Goal: Task Accomplishment & Management: Complete application form

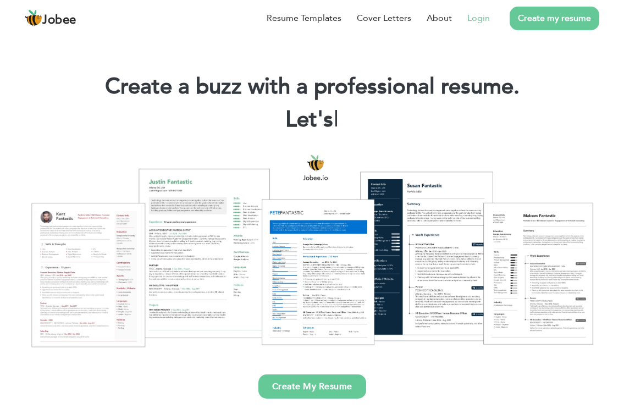
click at [484, 16] on link "Login" at bounding box center [478, 18] width 23 height 13
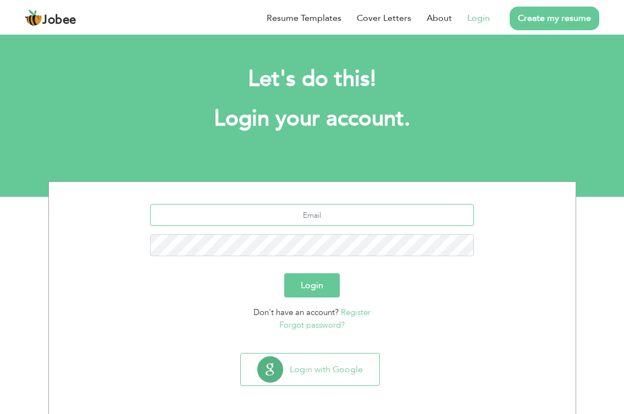
click at [325, 215] on input "text" at bounding box center [312, 215] width 324 height 22
type input "zeeshantariq586@gmail.com"
click at [284, 273] on button "Login" at bounding box center [311, 285] width 55 height 24
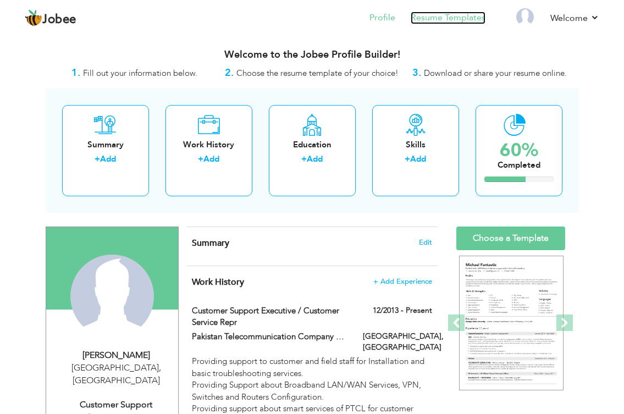
click at [441, 21] on link "Resume Templates" at bounding box center [447, 18] width 75 height 13
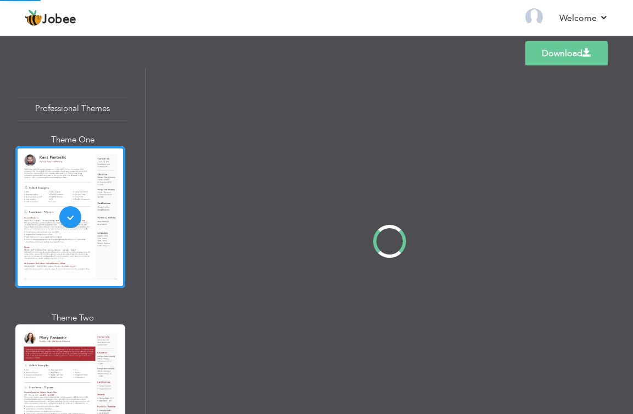
click at [565, 321] on div at bounding box center [389, 241] width 487 height 346
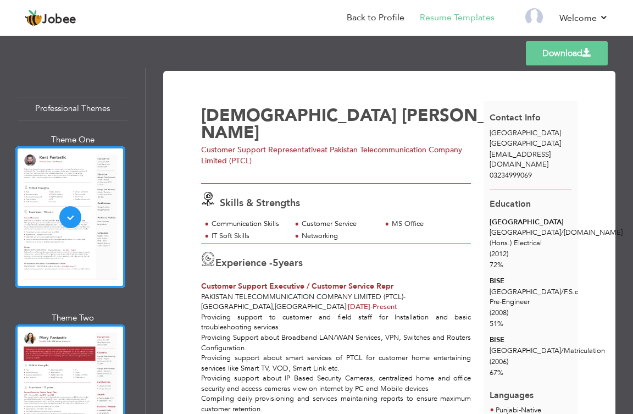
click at [62, 356] on div at bounding box center [70, 395] width 110 height 142
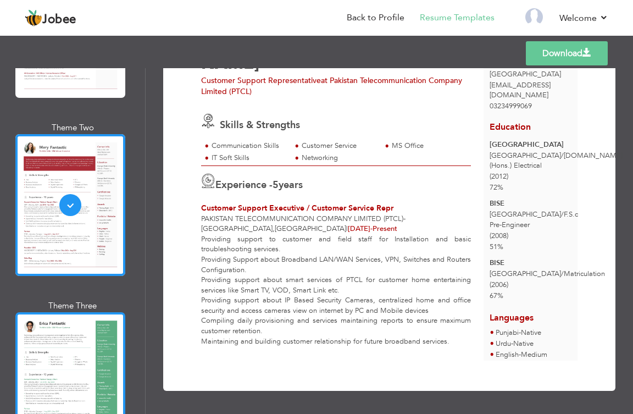
scroll to position [385, 0]
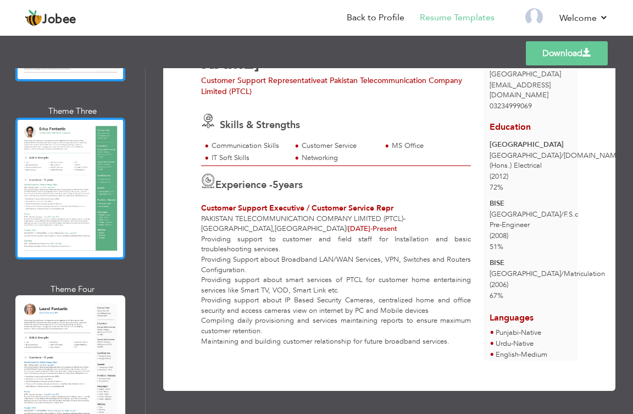
click at [66, 175] on div at bounding box center [70, 189] width 110 height 142
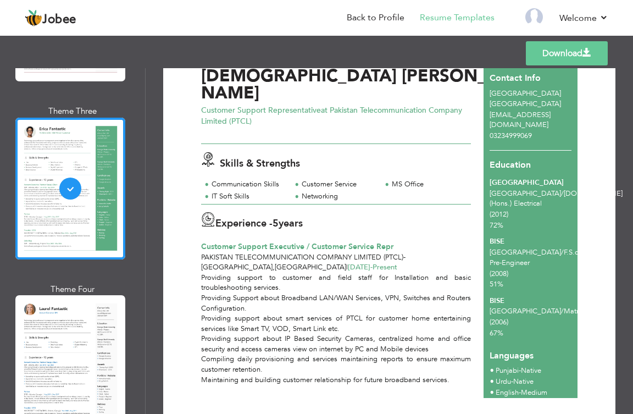
scroll to position [0, 0]
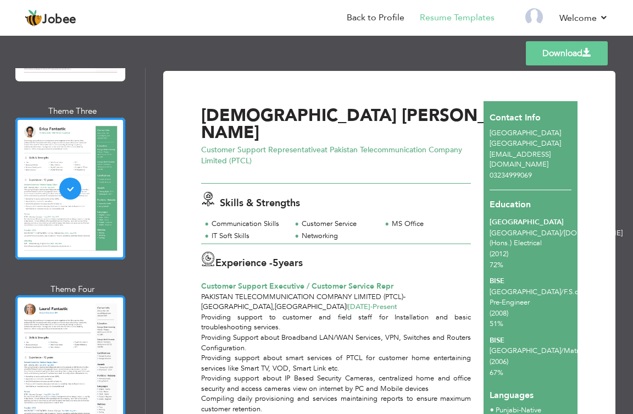
click at [60, 349] on div at bounding box center [70, 366] width 110 height 142
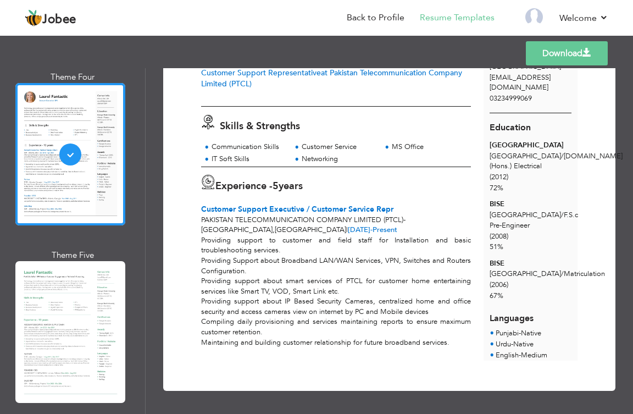
scroll to position [549, 0]
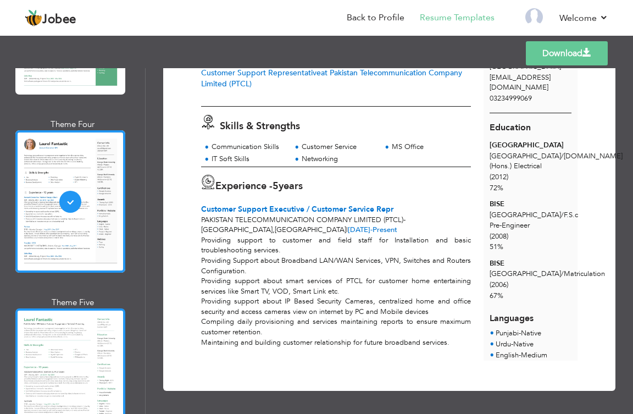
click at [89, 341] on div at bounding box center [70, 379] width 110 height 142
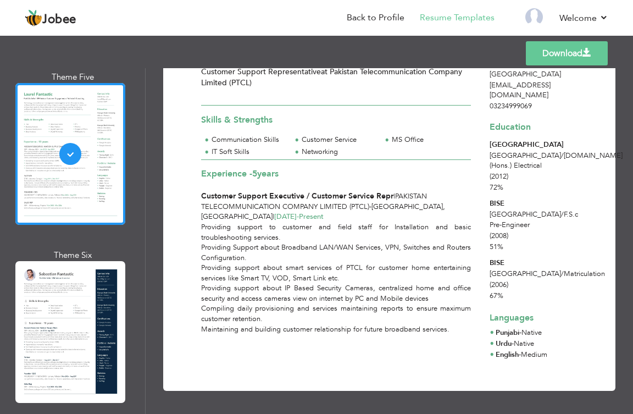
scroll to position [714, 0]
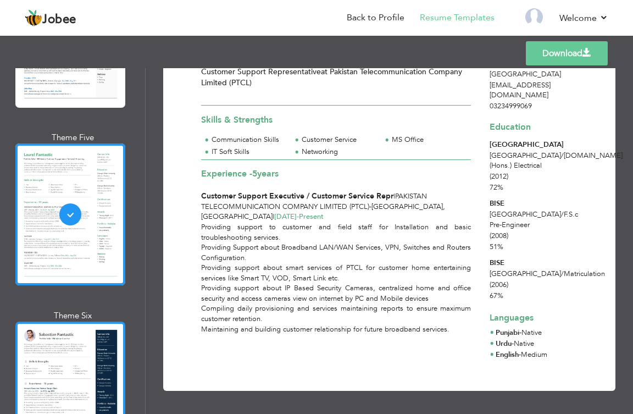
click at [58, 348] on div at bounding box center [70, 392] width 110 height 142
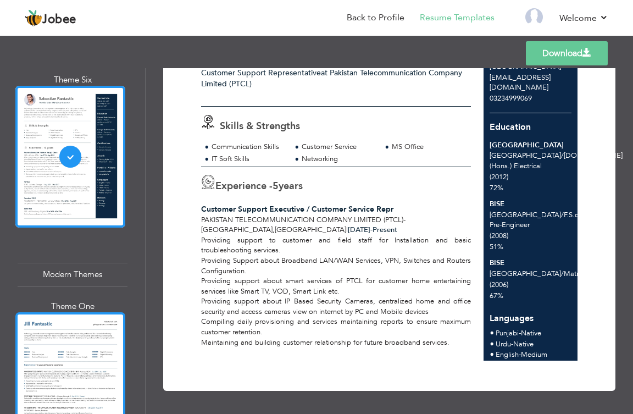
scroll to position [1044, 0]
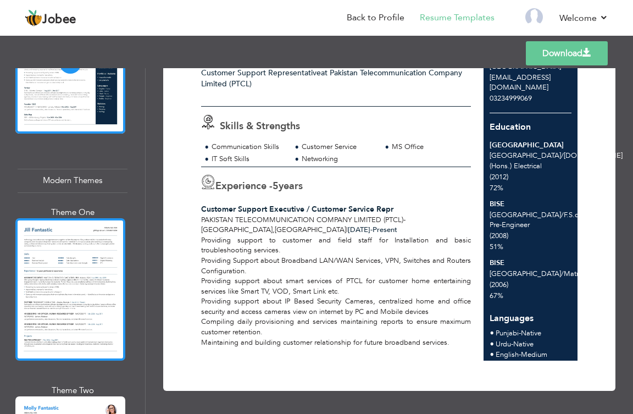
click at [80, 261] on div at bounding box center [70, 289] width 110 height 142
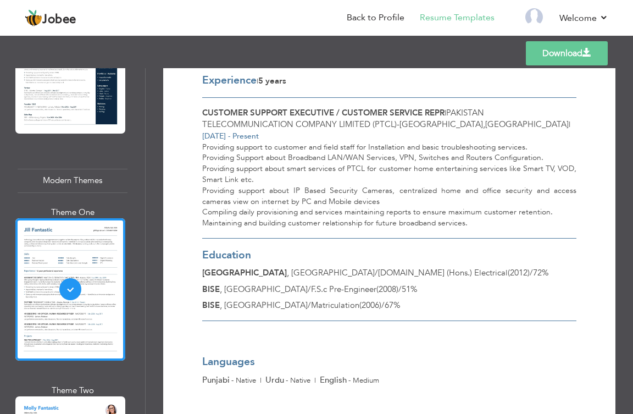
scroll to position [0, 0]
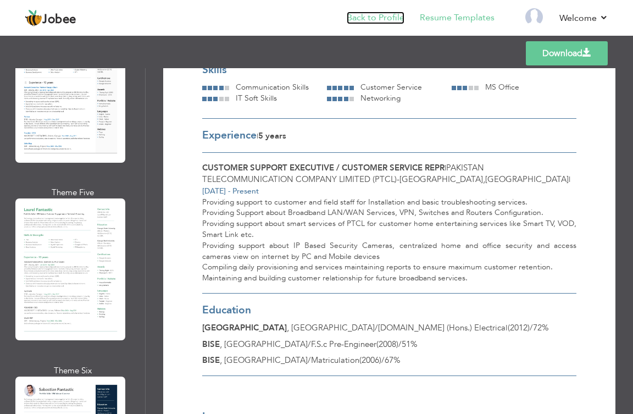
click at [354, 19] on link "Back to Profile" at bounding box center [376, 18] width 58 height 13
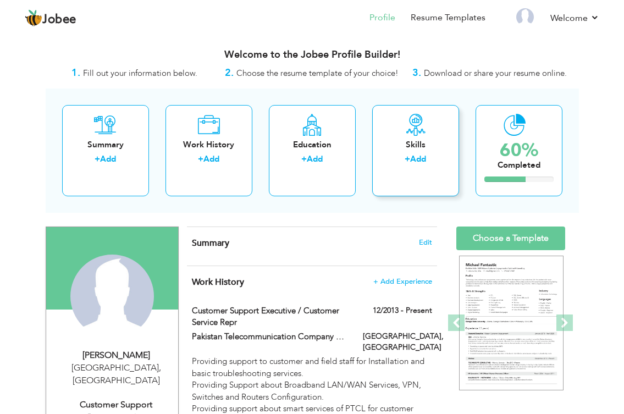
click at [414, 160] on link "Add" at bounding box center [418, 158] width 16 height 11
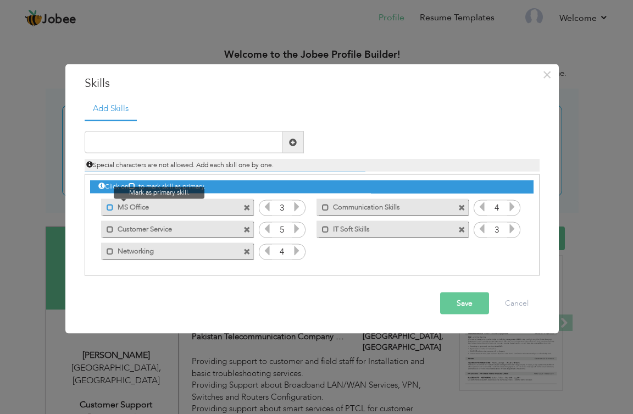
click at [107, 207] on span at bounding box center [110, 206] width 7 height 7
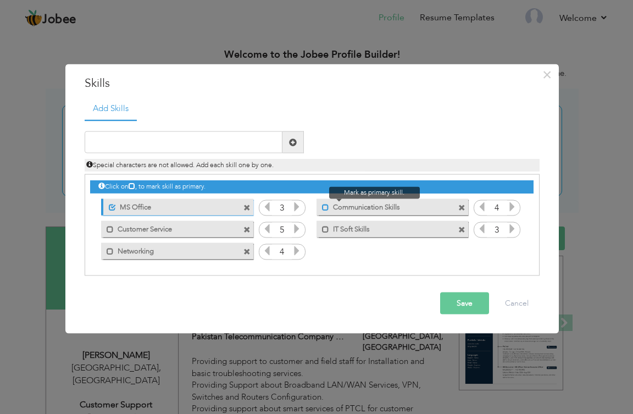
click at [325, 204] on span at bounding box center [325, 206] width 7 height 7
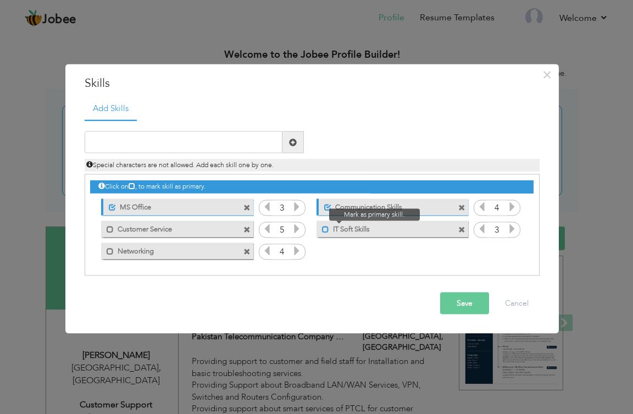
click at [324, 229] on span at bounding box center [325, 228] width 7 height 7
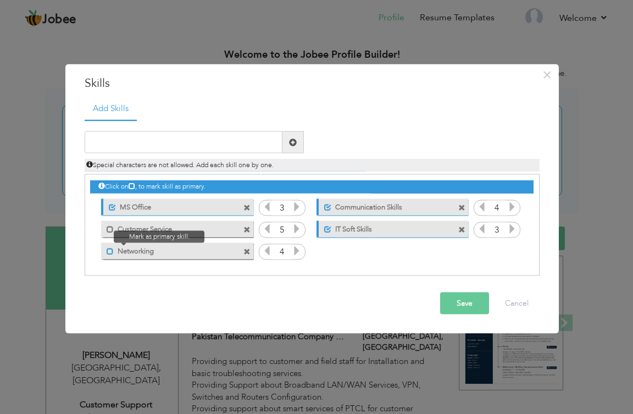
click at [110, 253] on span at bounding box center [110, 250] width 7 height 7
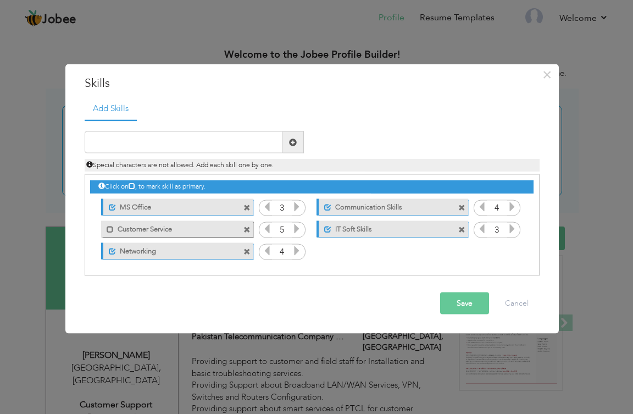
click at [297, 208] on icon at bounding box center [297, 207] width 10 height 10
click at [267, 207] on icon at bounding box center [267, 207] width 10 height 10
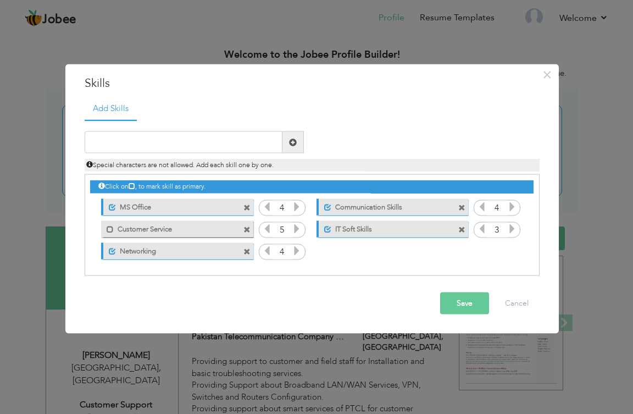
click at [267, 207] on icon at bounding box center [267, 207] width 10 height 10
click at [270, 253] on icon at bounding box center [267, 251] width 10 height 10
click at [296, 248] on icon at bounding box center [297, 251] width 10 height 10
click at [512, 230] on icon at bounding box center [512, 229] width 10 height 10
click at [464, 303] on button "Save" at bounding box center [464, 303] width 49 height 22
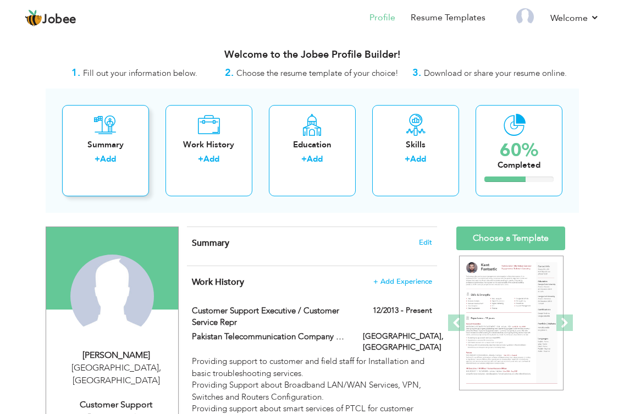
click at [106, 150] on div "Summary" at bounding box center [105, 145] width 69 height 12
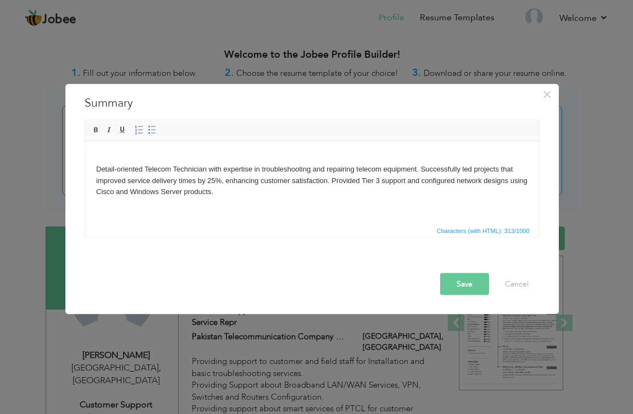
click at [188, 170] on body "Detail-oriented Telecom Technician with expertise in troubleshooting and repair…" at bounding box center [312, 175] width 432 height 46
click at [229, 194] on body "Detail-oriented Telecom Supervisor with expertise in troubleshooting and repair…" at bounding box center [312, 175] width 432 height 46
click at [459, 284] on button "Save" at bounding box center [464, 284] width 49 height 22
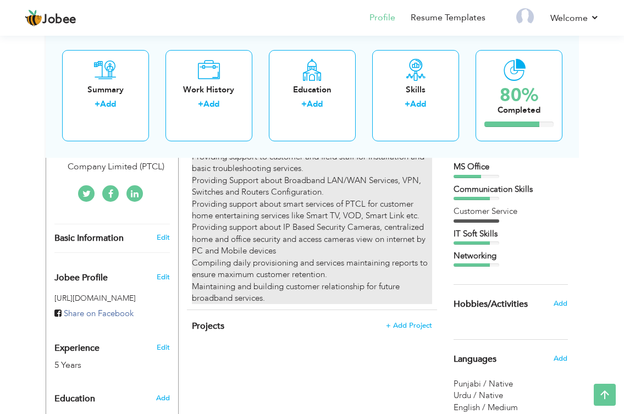
scroll to position [275, 0]
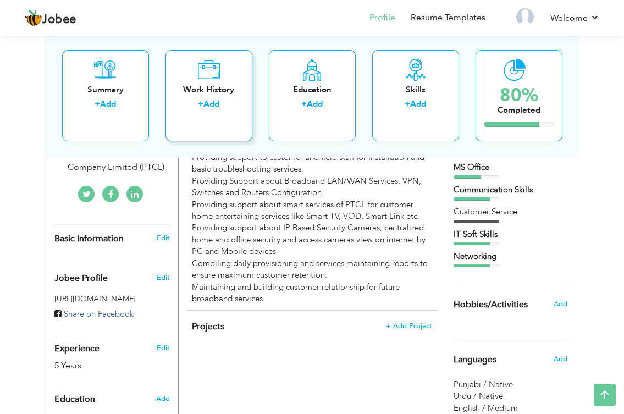
click at [205, 104] on link "Add" at bounding box center [211, 103] width 16 height 11
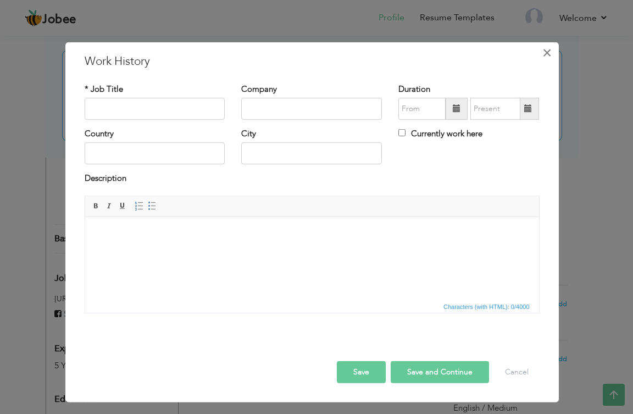
click at [542, 56] on span "×" at bounding box center [546, 52] width 9 height 20
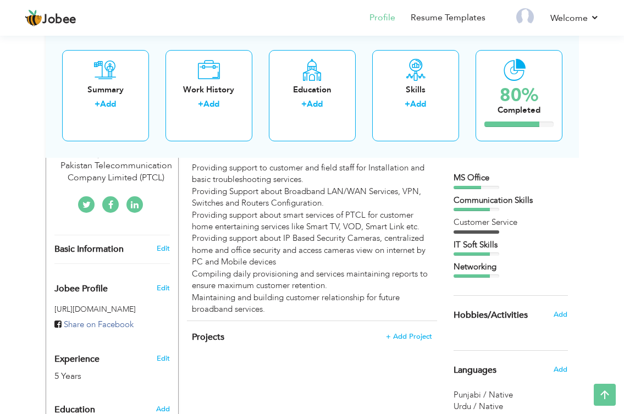
scroll to position [146, 0]
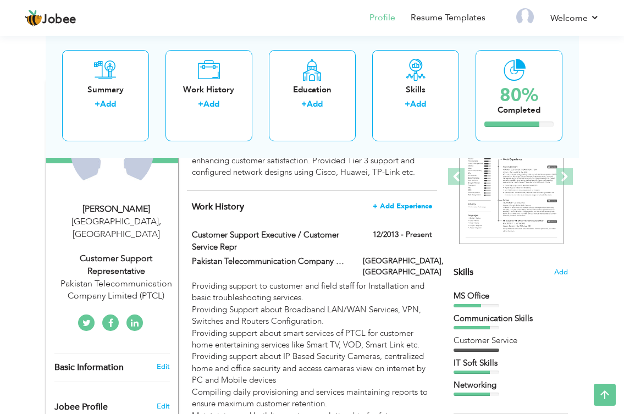
click at [395, 206] on span "+ Add Experience" at bounding box center [402, 206] width 59 height 8
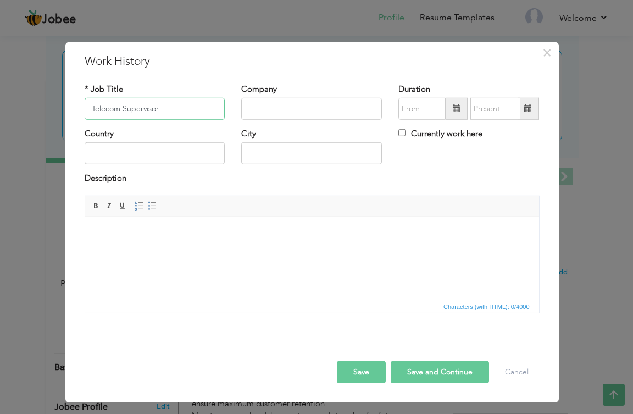
type input "Telecom Supervisor"
click at [277, 113] on input "text" at bounding box center [311, 109] width 141 height 22
type input "d"
type input "DHA [GEOGRAPHIC_DATA]"
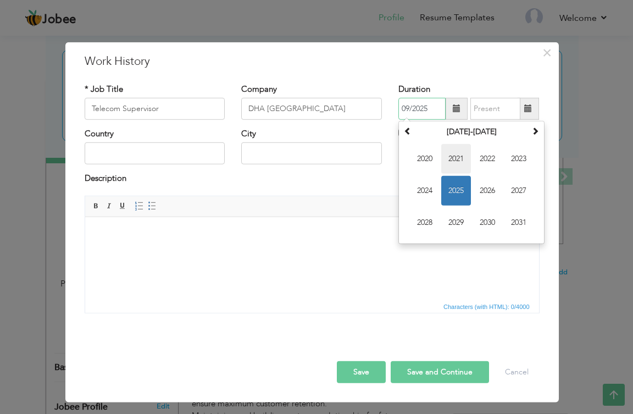
click at [454, 159] on span "2021" at bounding box center [456, 159] width 30 height 30
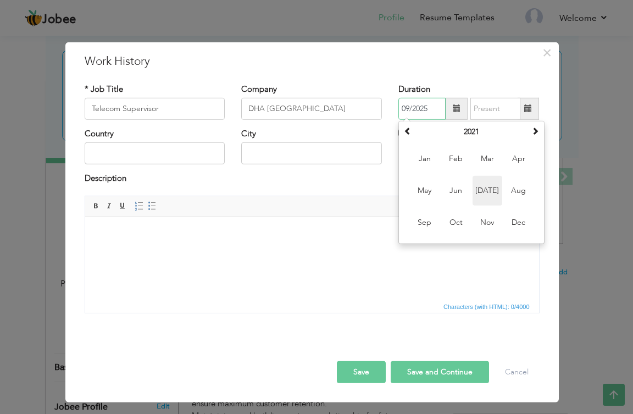
click at [485, 193] on span "[DATE]" at bounding box center [488, 191] width 30 height 30
type input "07/2021"
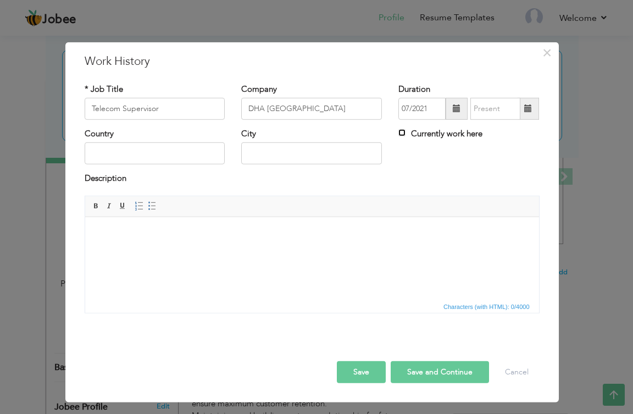
click at [404, 135] on input "Currently work here" at bounding box center [401, 132] width 7 height 7
checkbox input "true"
click at [158, 146] on input "text" at bounding box center [155, 153] width 141 height 22
type input "[GEOGRAPHIC_DATA]"
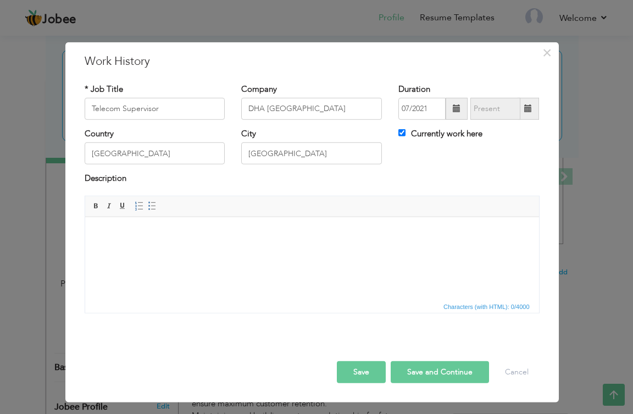
click at [203, 250] on html at bounding box center [312, 233] width 454 height 34
click at [374, 371] on button "Save" at bounding box center [361, 372] width 49 height 22
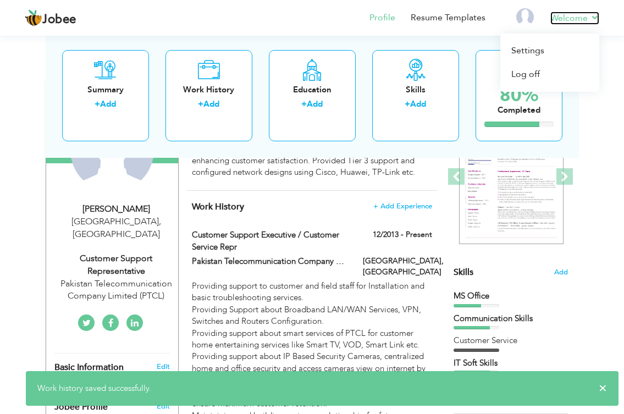
click at [588, 21] on link "Welcome" at bounding box center [574, 18] width 49 height 13
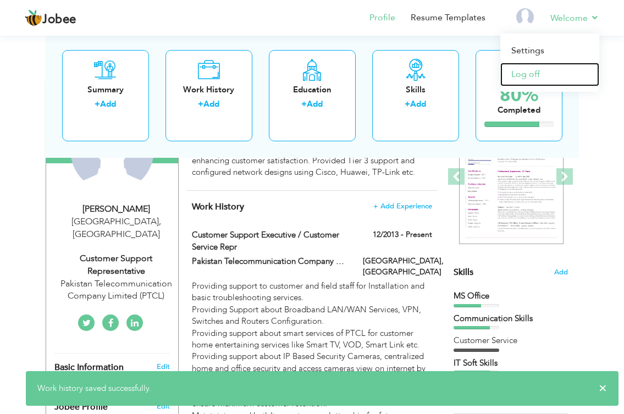
click at [532, 77] on link "Log off" at bounding box center [549, 75] width 99 height 24
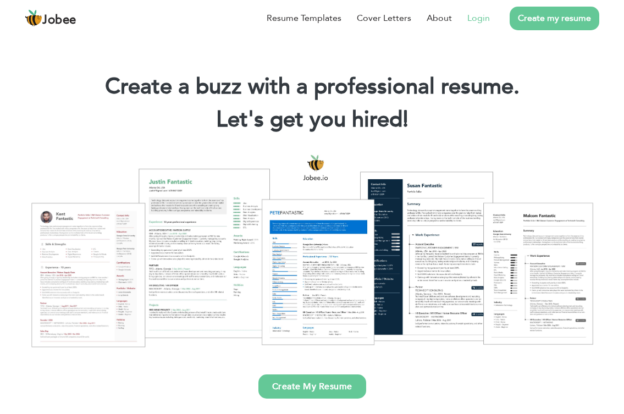
click at [475, 16] on link "Login" at bounding box center [478, 18] width 23 height 13
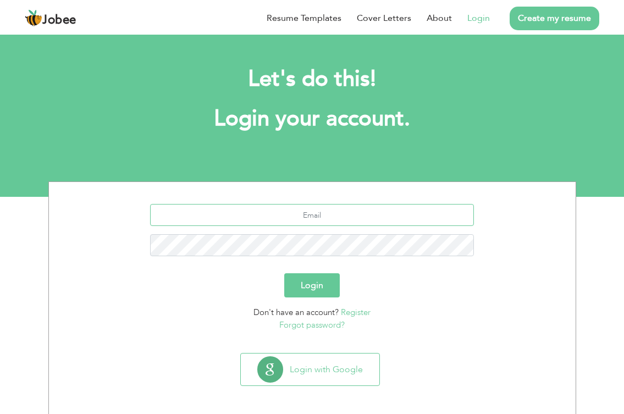
click at [351, 221] on input "text" at bounding box center [312, 215] width 324 height 22
type input "[EMAIL_ADDRESS][DOMAIN_NAME]"
click at [284, 273] on button "Login" at bounding box center [311, 285] width 55 height 24
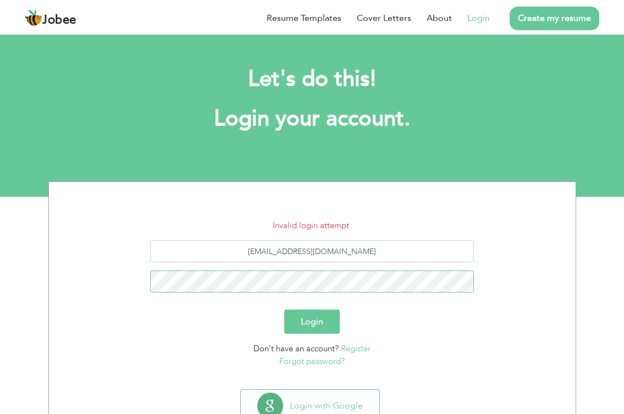
click at [284, 309] on button "Login" at bounding box center [311, 321] width 55 height 24
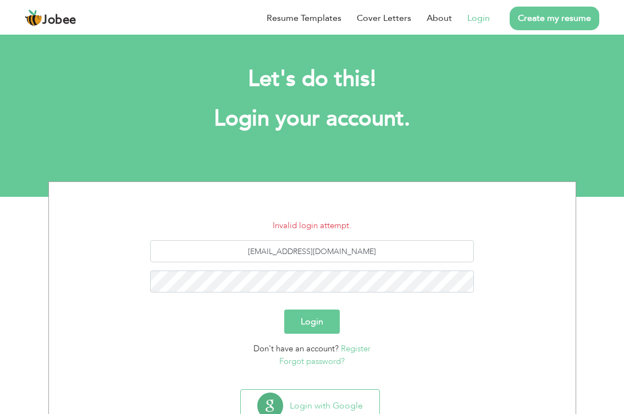
click at [309, 362] on link "Forgot password?" at bounding box center [311, 360] width 65 height 11
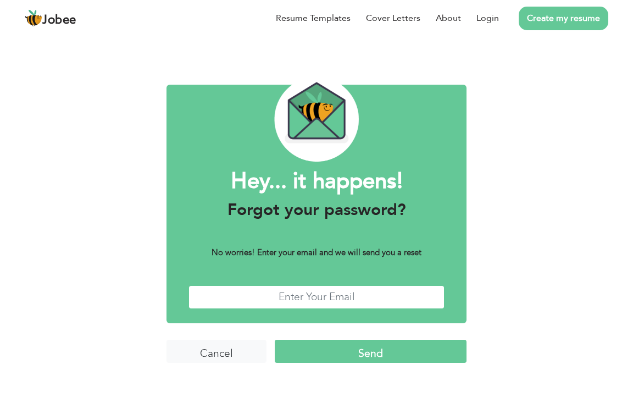
click at [365, 291] on input "text" at bounding box center [316, 297] width 256 height 24
type input "[EMAIL_ADDRESS][DOMAIN_NAME]"
click at [342, 352] on input "Send" at bounding box center [371, 352] width 192 height 24
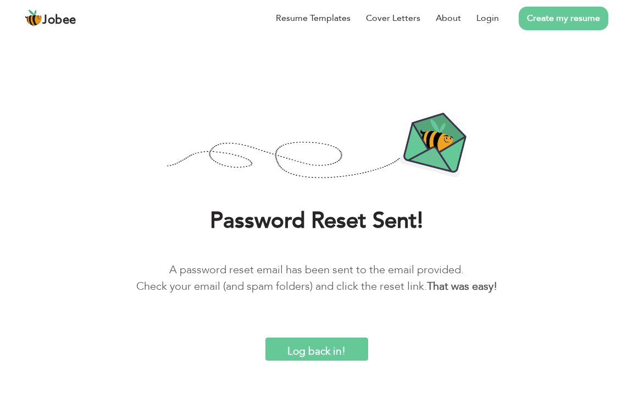
click at [282, 348] on input "Log back in!" at bounding box center [316, 349] width 103 height 24
click at [480, 18] on link "Login" at bounding box center [487, 18] width 23 height 13
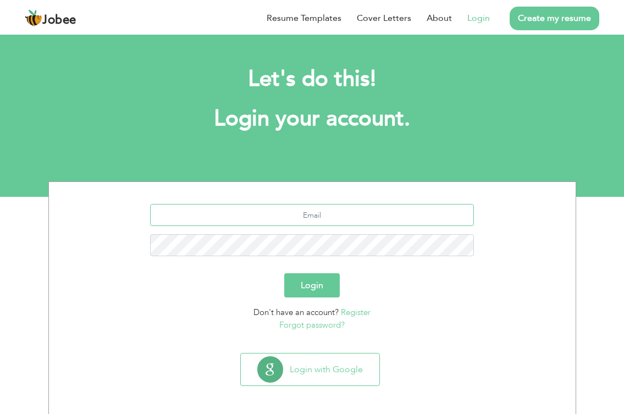
click at [323, 218] on input "text" at bounding box center [312, 215] width 324 height 22
type input "zeeshantariq586@gmail.com"
click at [284, 273] on button "Login" at bounding box center [311, 285] width 55 height 24
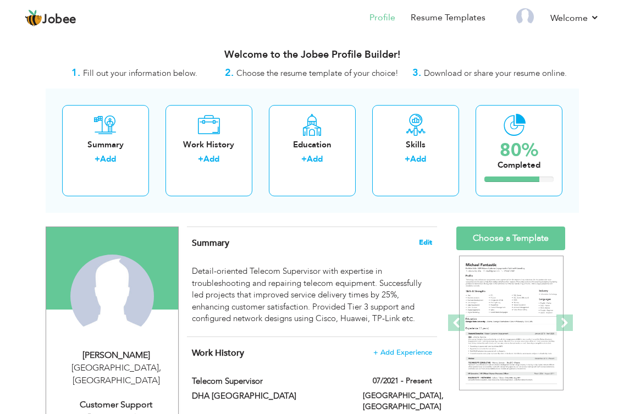
click at [423, 238] on span "Edit" at bounding box center [425, 242] width 13 height 8
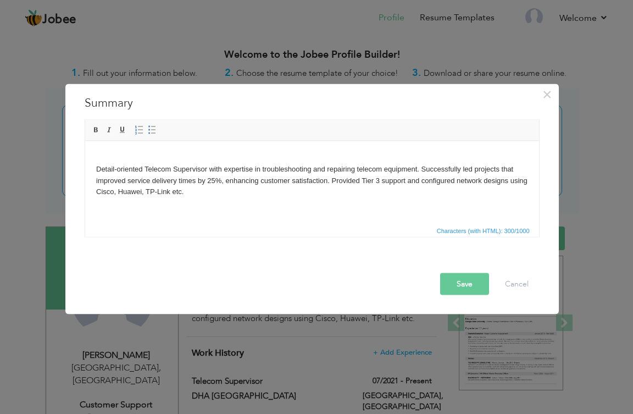
click at [100, 171] on body "Detail-oriented Telecom Supervisor with expertise in troubleshooting and repair…" at bounding box center [312, 175] width 432 height 46
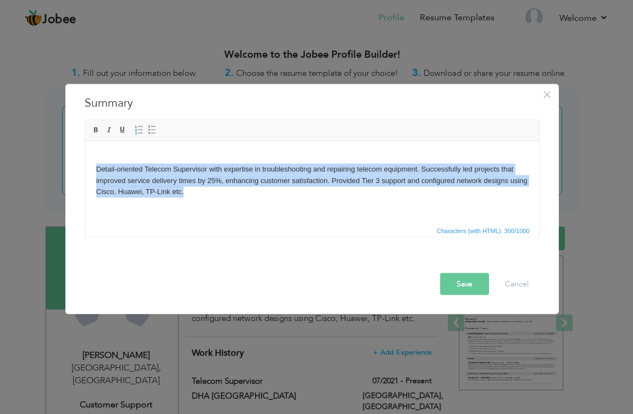
click at [100, 171] on body "Detail-oriented Telecom Supervisor with expertise in troubleshooting and repair…" at bounding box center [312, 175] width 432 height 46
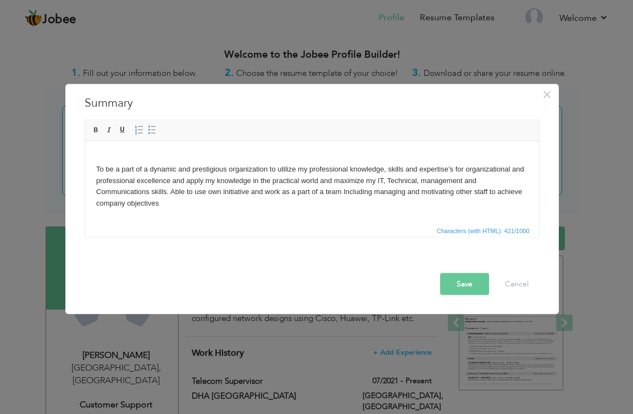
click at [462, 283] on button "Save" at bounding box center [464, 284] width 49 height 22
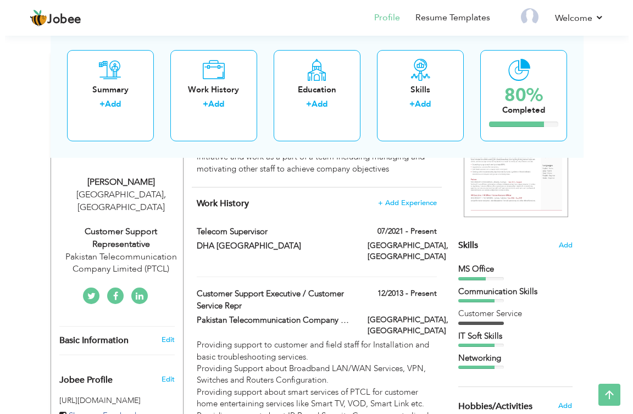
scroll to position [165, 0]
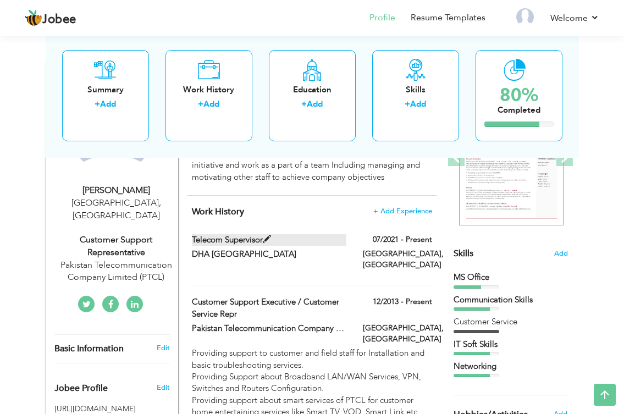
click at [263, 237] on label "Telecom Supervisor" at bounding box center [269, 240] width 154 height 12
type input "Telecom Supervisor"
type input "DHA Lahore"
type input "07/2021"
type input "Pakistan"
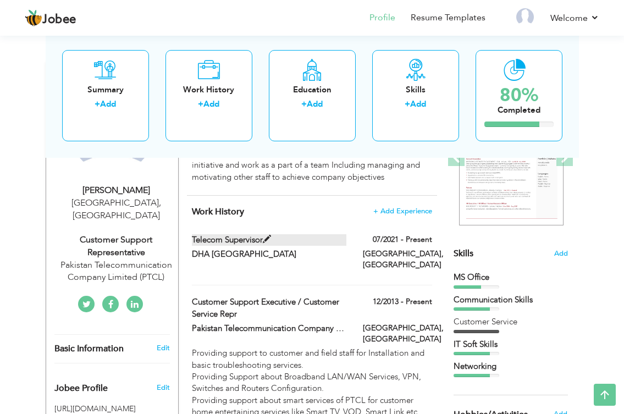
type input "Lahore"
checkbox input "true"
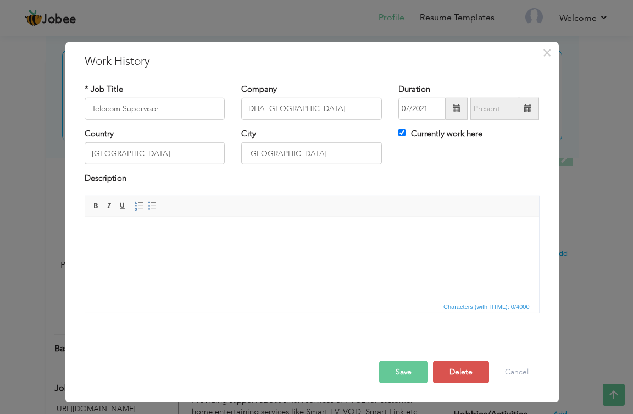
click at [177, 250] on html at bounding box center [312, 233] width 454 height 34
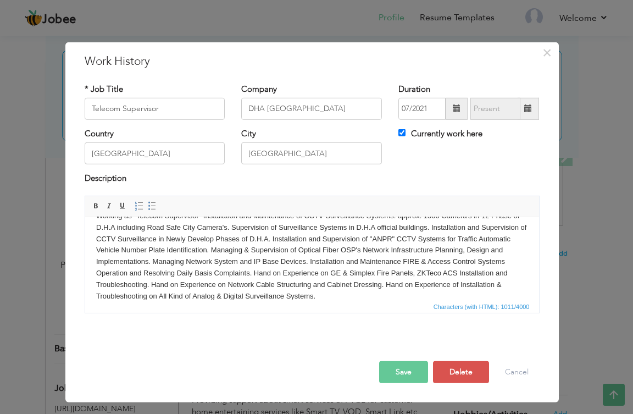
scroll to position [0, 0]
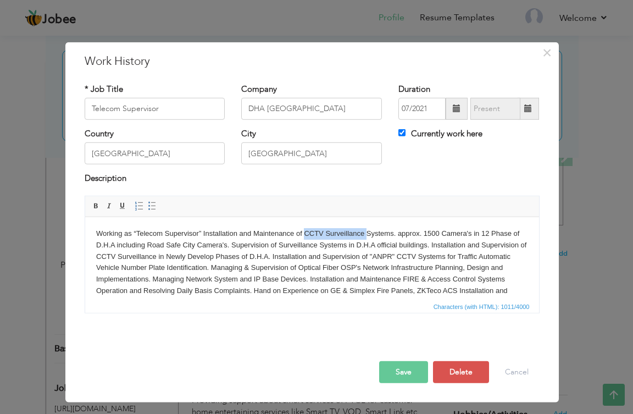
drag, startPoint x: 304, startPoint y: 232, endPoint x: 365, endPoint y: 227, distance: 60.6
click at [365, 227] on body "Working as “Telecom Supervisor” Installation and Maintenance of CCTV Surveillan…" at bounding box center [312, 272] width 432 height 91
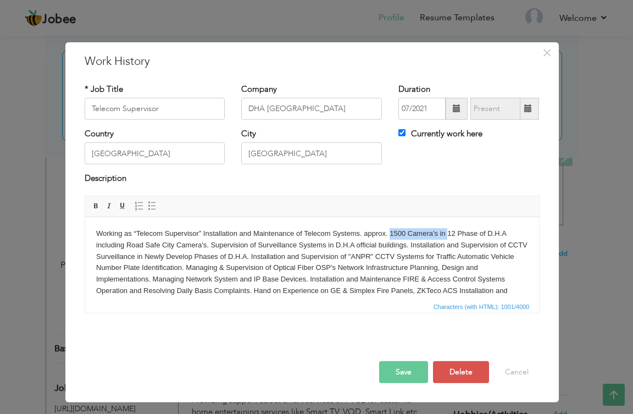
drag, startPoint x: 390, startPoint y: 229, endPoint x: 447, endPoint y: 232, distance: 57.2
click at [447, 232] on body "Working as “Telecom Supervisor” Installation and Maintenance of Telecom Systems…" at bounding box center [312, 272] width 432 height 91
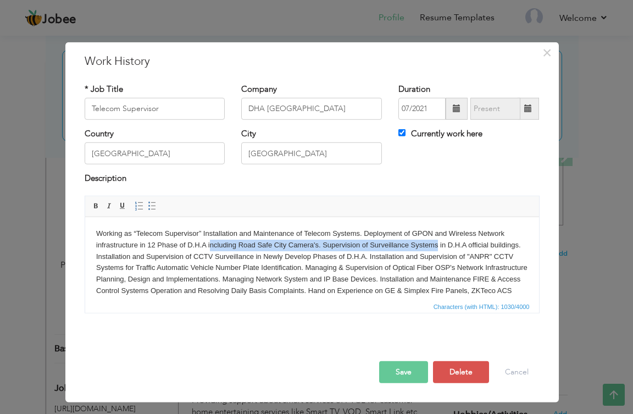
drag, startPoint x: 436, startPoint y: 244, endPoint x: 209, endPoint y: 243, distance: 227.5
click at [209, 243] on body "Working as “Telecom Supervisor” Installation and Maintenance of Telecom Systems…" at bounding box center [312, 272] width 432 height 91
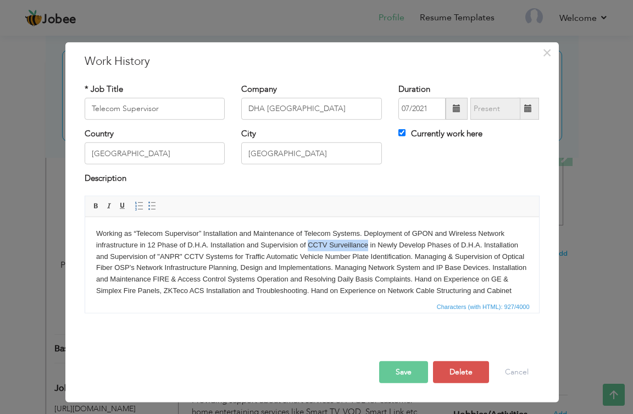
drag, startPoint x: 364, startPoint y: 245, endPoint x: 307, endPoint y: 243, distance: 56.6
click at [307, 243] on body "Working as “Telecom Supervisor” Installation and Maintenance of Telecom Systems…" at bounding box center [312, 267] width 432 height 80
drag, startPoint x: 160, startPoint y: 255, endPoint x: 202, endPoint y: 254, distance: 41.2
click at [202, 254] on body "Working as “Telecom Supervisor” Installation and Maintenance of Telecom Systems…" at bounding box center [312, 267] width 432 height 80
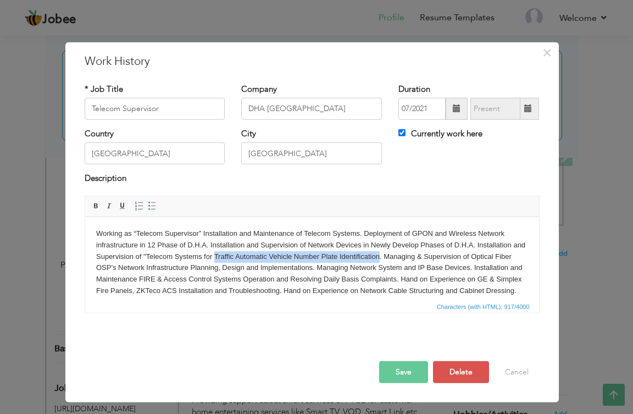
drag, startPoint x: 228, startPoint y: 255, endPoint x: 393, endPoint y: 260, distance: 164.9
click at [393, 260] on body "Working as “Telecom Supervisor” Installation and Maintenance of Telecom Systems…" at bounding box center [312, 267] width 432 height 80
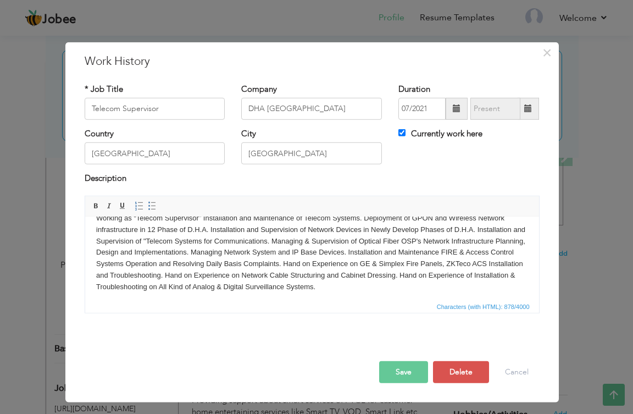
scroll to position [20, 0]
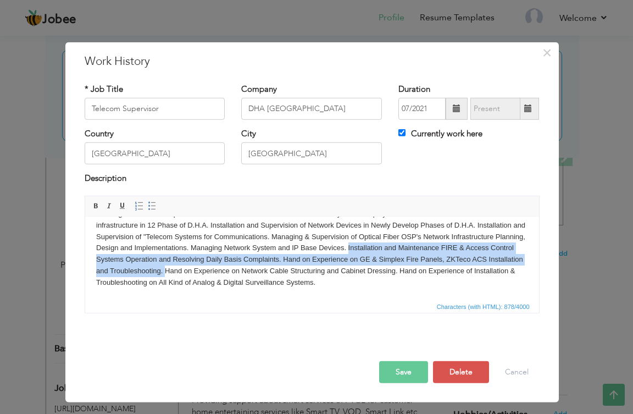
drag, startPoint x: 379, startPoint y: 247, endPoint x: 242, endPoint y: 270, distance: 138.8
click at [242, 270] on body "Working as “Telecom Supervisor” Installation and Maintenance of Telecom Systems…" at bounding box center [312, 248] width 432 height 80
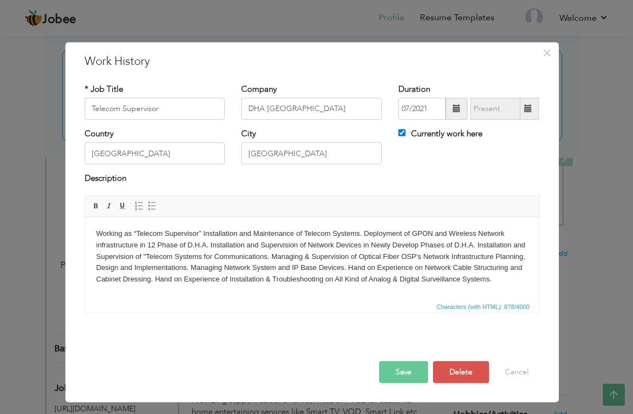
scroll to position [8, 0]
drag, startPoint x: 412, startPoint y: 270, endPoint x: 420, endPoint y: 284, distance: 15.6
click at [420, 284] on body "Working as “Telecom Supervisor” Installation and Maintenance of Telecom Systems…" at bounding box center [312, 255] width 432 height 57
click at [439, 270] on body "Working as “Telecom Supervisor” Installation and Maintenance of Telecom Systems…" at bounding box center [312, 255] width 432 height 57
click at [421, 270] on body "Working as “Telecom Supervisor” Installation and Maintenance of Telecom Systems…" at bounding box center [312, 255] width 432 height 57
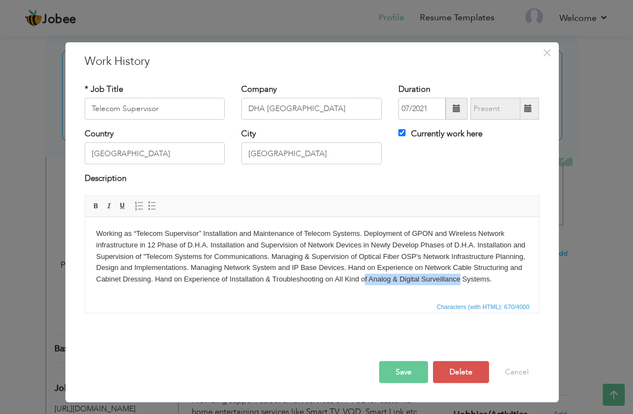
drag, startPoint x: 413, startPoint y: 269, endPoint x: 510, endPoint y: 273, distance: 97.3
click at [510, 273] on body "Working as “Telecom Supervisor” Installation and Maintenance of Telecom Systems…" at bounding box center [312, 255] width 432 height 57
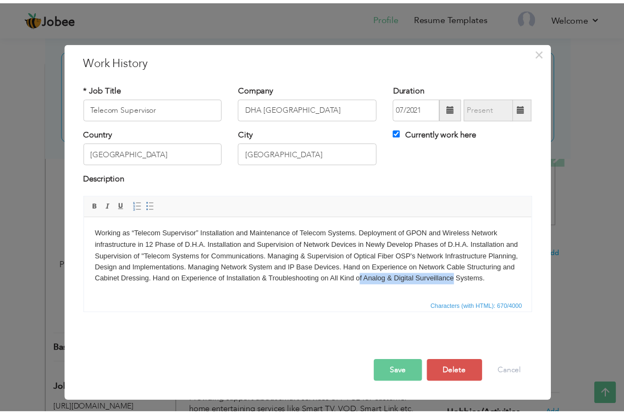
scroll to position [0, 0]
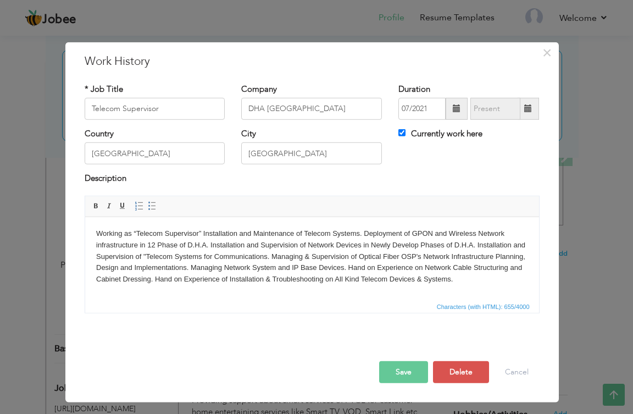
click at [403, 371] on button "Save" at bounding box center [403, 372] width 49 height 22
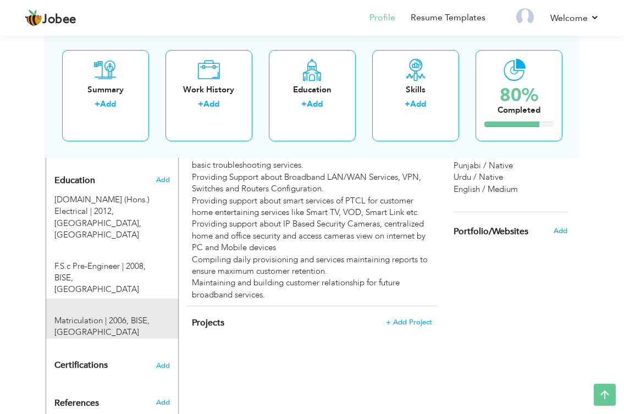
scroll to position [531, 0]
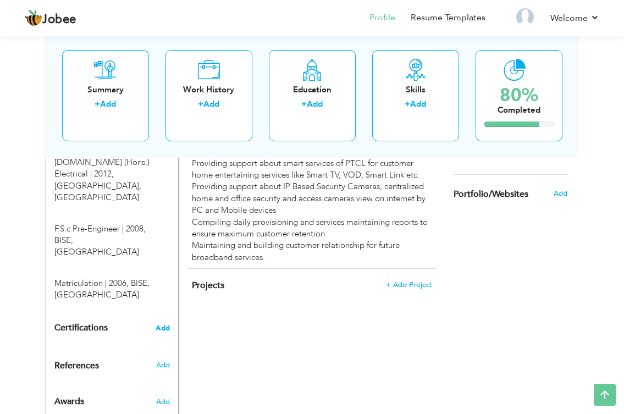
click at [160, 324] on span "Add" at bounding box center [162, 328] width 14 height 8
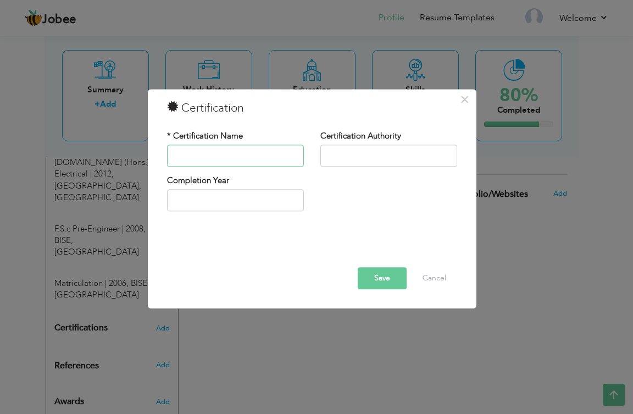
click at [248, 159] on input "text" at bounding box center [235, 156] width 137 height 22
click at [427, 279] on button "Cancel" at bounding box center [435, 278] width 46 height 22
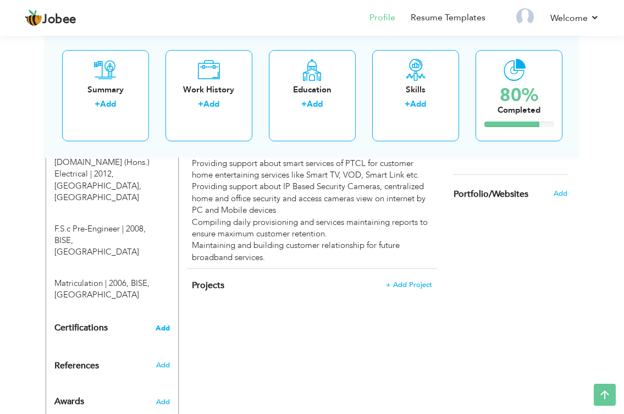
click at [168, 324] on span "Add" at bounding box center [162, 328] width 14 height 8
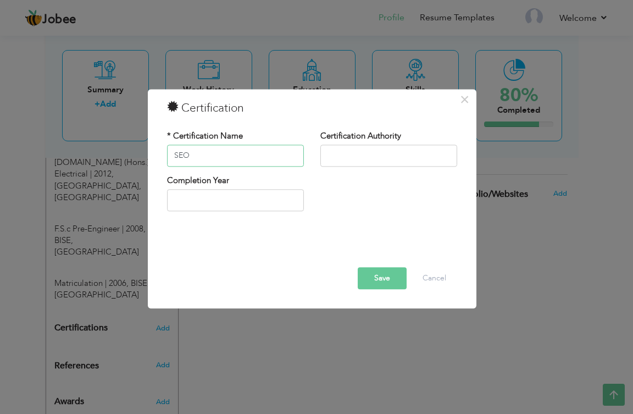
type input "SEO"
type input "Digiskills"
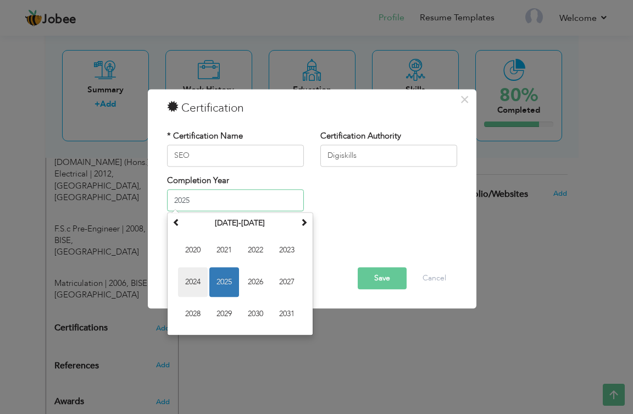
click at [199, 281] on span "2024" at bounding box center [193, 283] width 30 height 30
type input "2024"
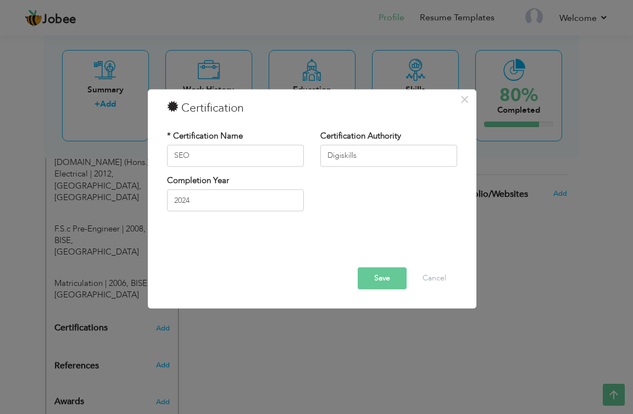
click at [362, 275] on button "Save" at bounding box center [382, 278] width 49 height 22
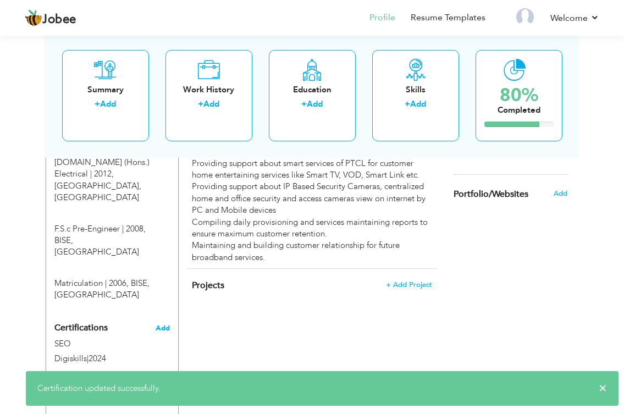
click at [161, 324] on span "Add" at bounding box center [162, 328] width 14 height 8
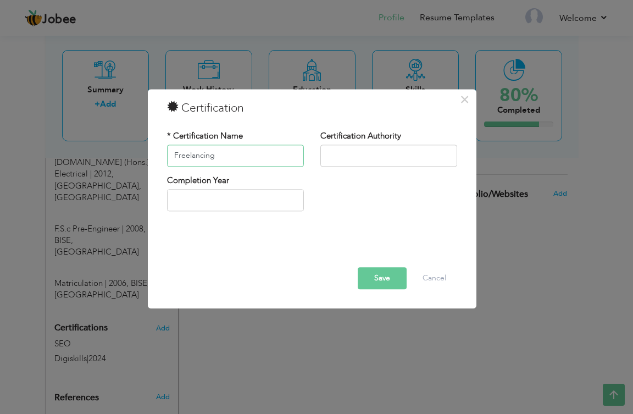
type input "Freelancing"
type input "Digiskills"
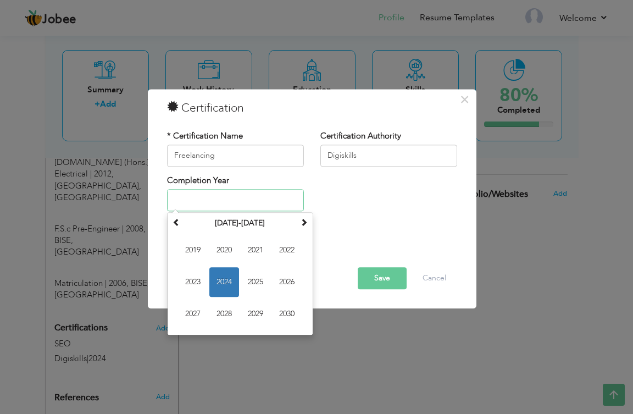
click at [219, 279] on span "2024" at bounding box center [224, 283] width 30 height 30
type input "2024"
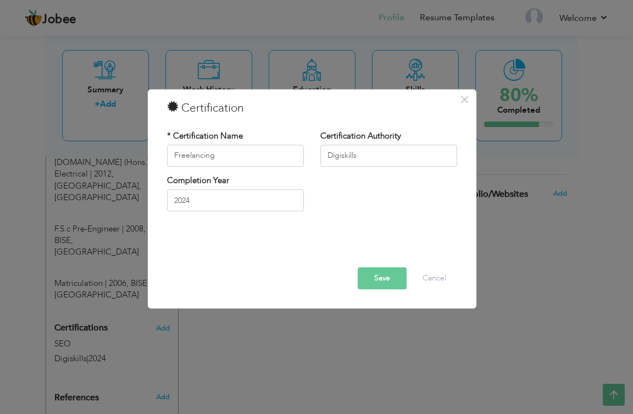
click at [380, 274] on button "Save" at bounding box center [382, 278] width 49 height 22
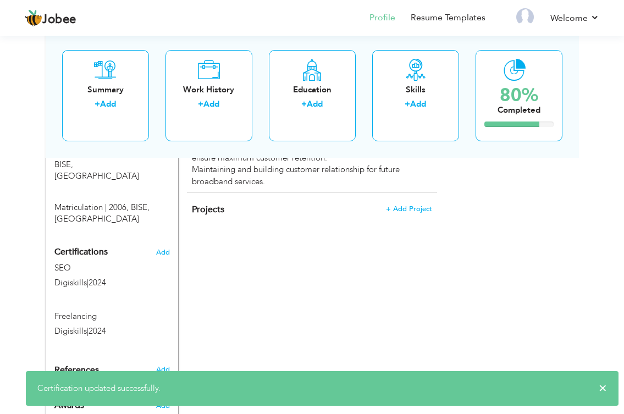
scroll to position [610, 0]
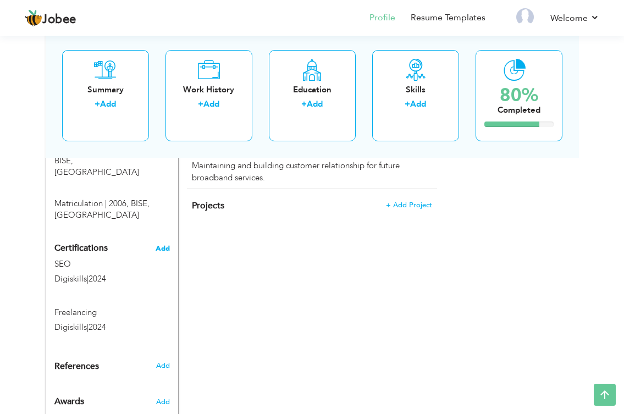
click at [157, 245] on span "Add" at bounding box center [162, 249] width 14 height 8
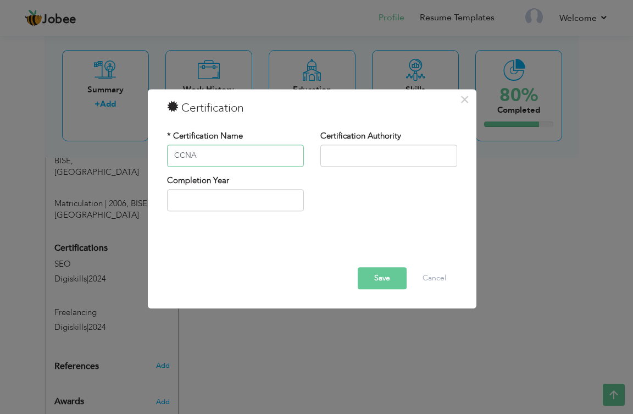
type input "CCNA"
type input "Corvit"
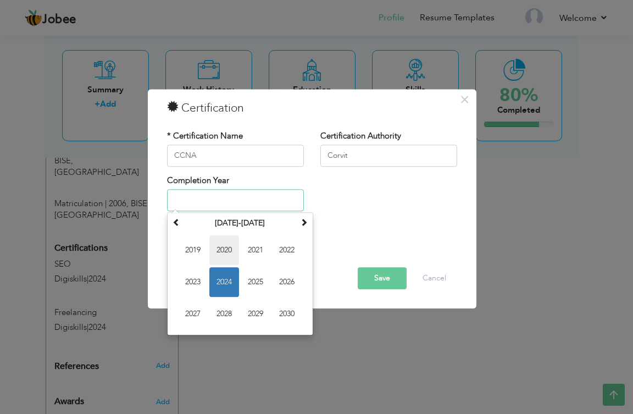
click at [222, 248] on span "2020" at bounding box center [224, 251] width 30 height 30
type input "2020"
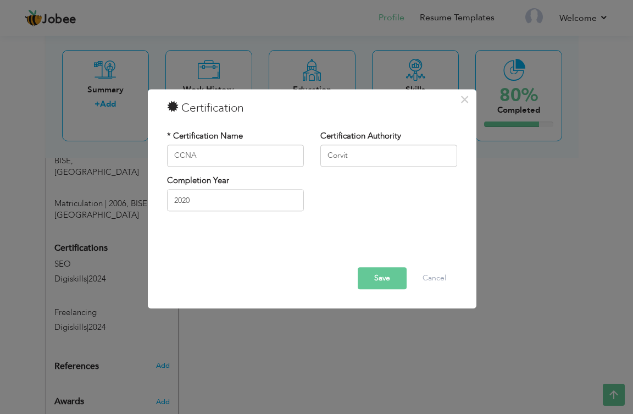
click at [369, 276] on button "Save" at bounding box center [382, 278] width 49 height 22
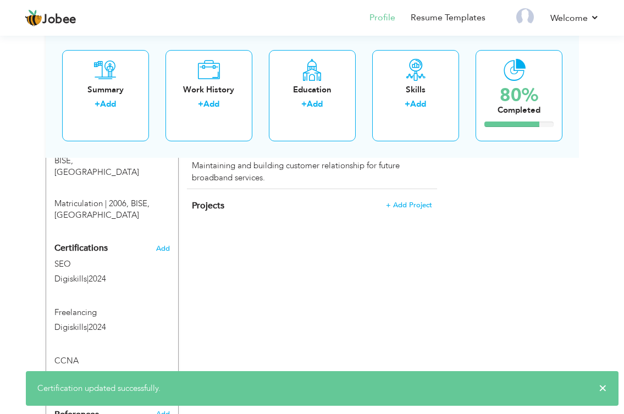
scroll to position [659, 0]
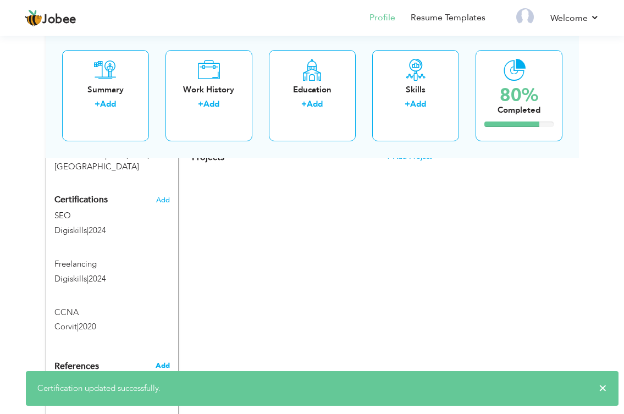
click at [163, 360] on span "Add" at bounding box center [162, 365] width 14 height 10
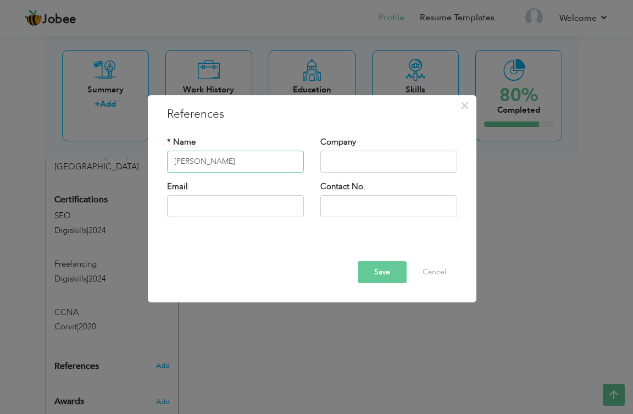
type input "Abdullah"
type input "DHA Lahore"
type input "mabdullah.aa@gmail.com"
type input "03214195471"
click at [246, 163] on input "Abdullah" at bounding box center [235, 162] width 137 height 22
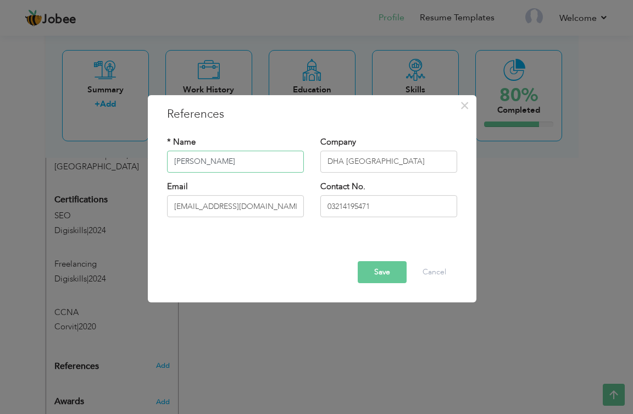
type input "Abdullah Rahmat"
click at [365, 269] on button "Save" at bounding box center [382, 272] width 49 height 22
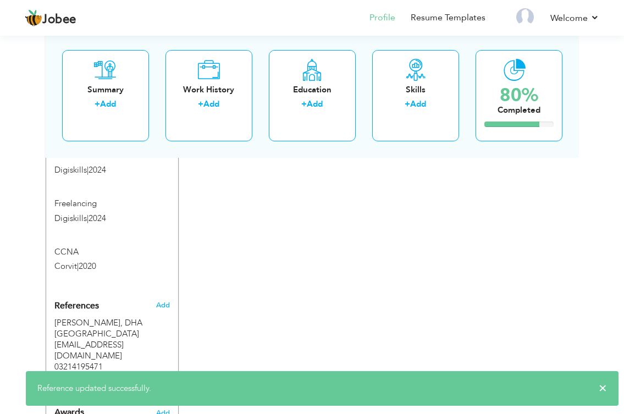
scroll to position [721, 0]
click at [161, 405] on span "Add" at bounding box center [162, 410] width 14 height 10
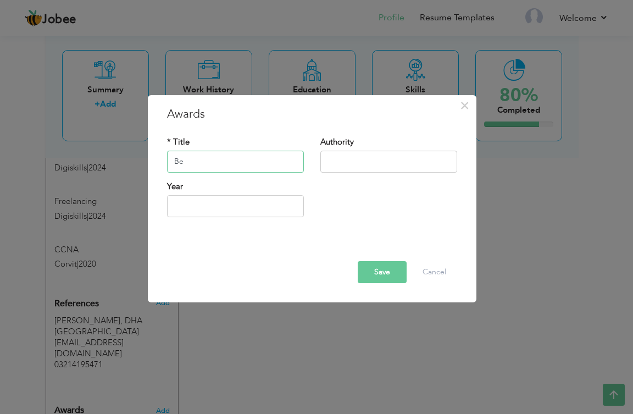
type input "B"
type input "Best CPEI"
type input "PTCL"
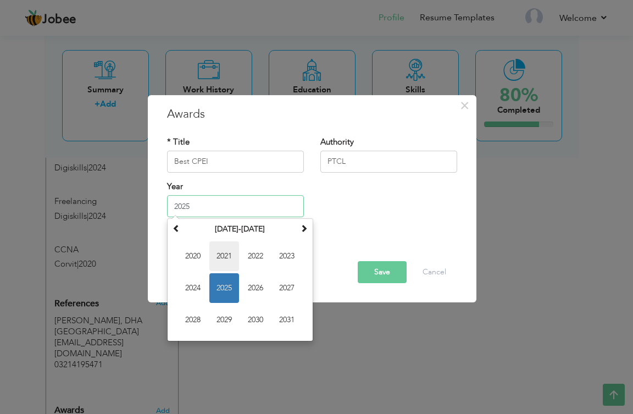
click at [225, 258] on span "2021" at bounding box center [224, 256] width 30 height 30
type input "2021"
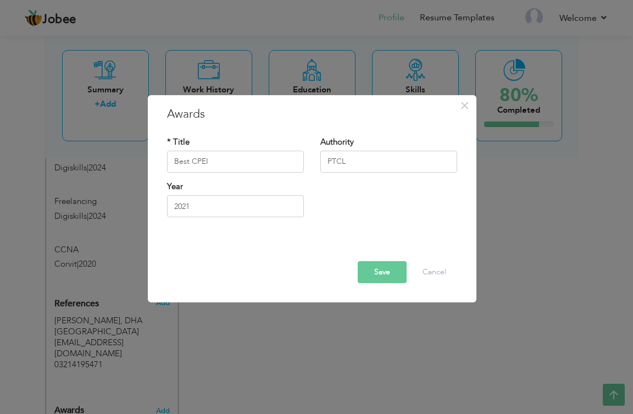
click at [368, 271] on button "Save" at bounding box center [382, 272] width 49 height 22
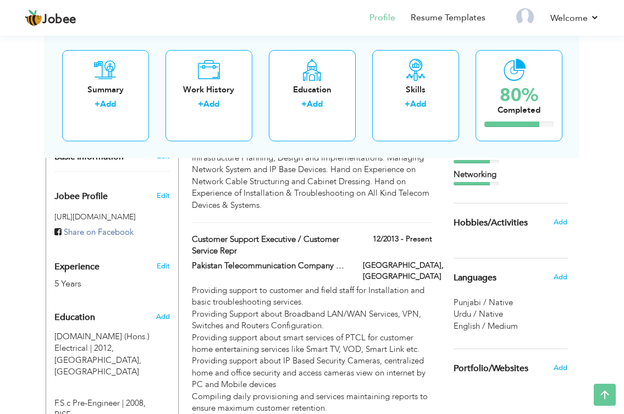
scroll to position [360, 0]
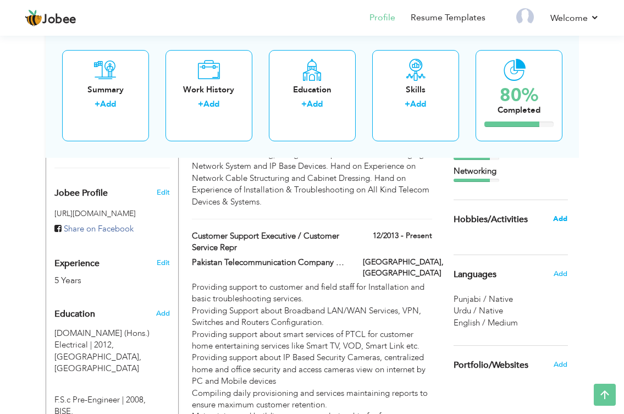
click at [564, 219] on span "Add" at bounding box center [560, 219] width 14 height 10
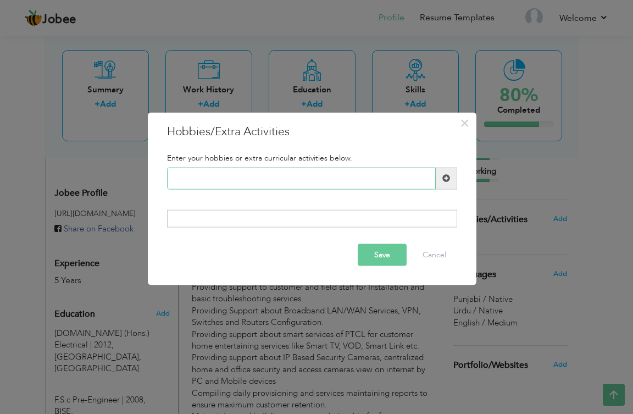
click at [364, 181] on input "text" at bounding box center [301, 178] width 269 height 22
type input "r"
type input "Books Reading"
click at [446, 177] on span at bounding box center [446, 178] width 8 height 8
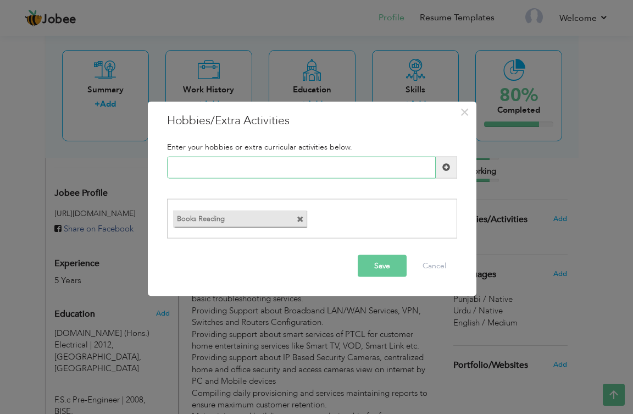
click at [322, 170] on input "text" at bounding box center [301, 167] width 269 height 22
type input "Cricket"
click at [443, 166] on span at bounding box center [446, 167] width 8 height 8
click at [292, 167] on input "text" at bounding box center [301, 167] width 269 height 22
type input "N"
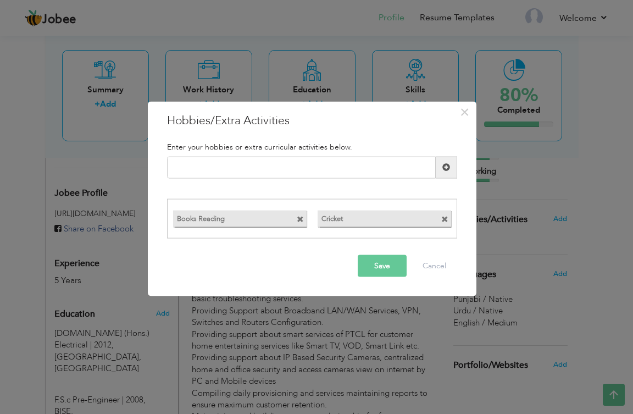
click at [371, 264] on button "Save" at bounding box center [382, 266] width 49 height 22
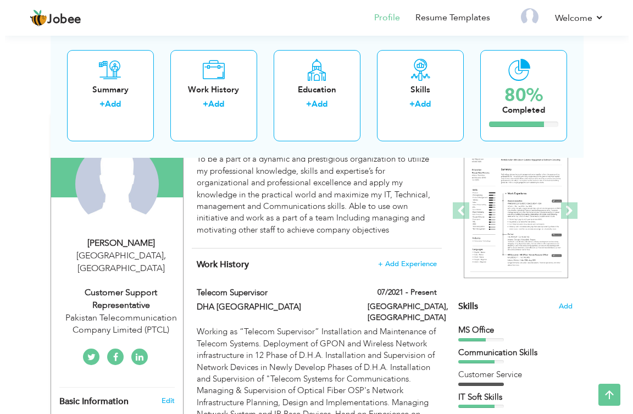
scroll to position [110, 0]
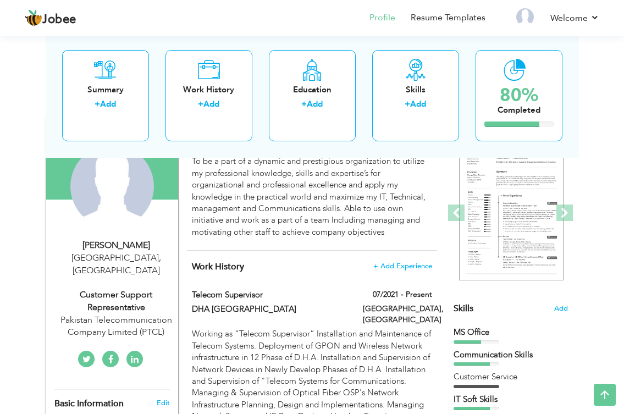
click at [104, 314] on div "Pakistan Telecommunication Company Limited (PTCL)" at bounding box center [116, 326] width 124 height 25
type input "MUHAMMAD"
type input "ZEESHAN"
type input "03234999069"
select select "number:166"
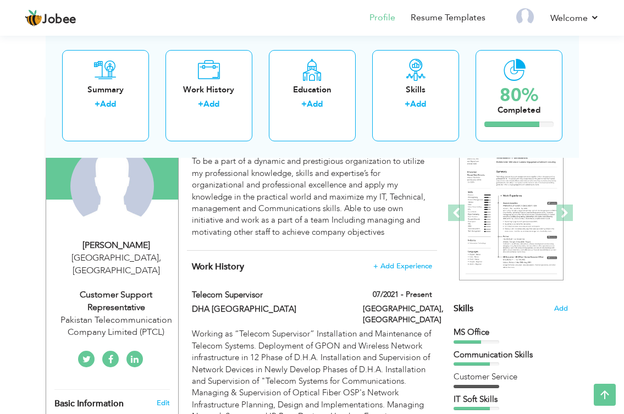
type input "Lahore"
select select "number:7"
type input "Pakistan Telecommunication Company Limited (PTCL)"
type input "Customer Support Representative"
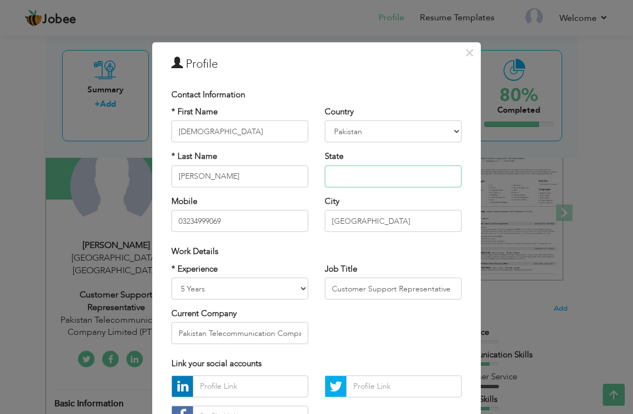
click at [345, 180] on input "text" at bounding box center [393, 176] width 137 height 22
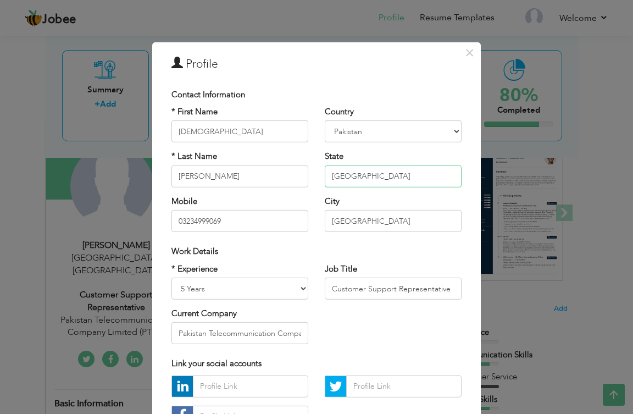
type input "Punjab"
click at [349, 290] on input "Customer Support Representative" at bounding box center [393, 288] width 137 height 22
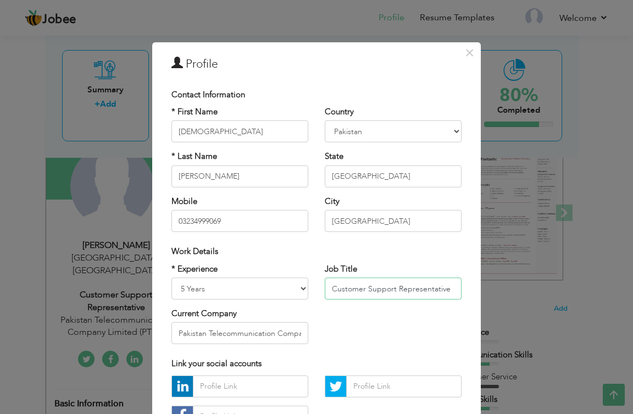
click at [349, 290] on input "Customer Support Representative" at bounding box center [393, 288] width 137 height 22
type input "Telecom Supervisor"
click at [296, 287] on select "Entry Level Less than 1 Year 1 Year 2 Years 3 Years 4 Years 5 Years 6 Years 7 Y…" at bounding box center [239, 288] width 137 height 22
click at [368, 319] on div "* Experience Entry Level Less than 1 Year 1 Year 2 Years 3 Years 4 Years 5 Year…" at bounding box center [316, 308] width 307 height 90
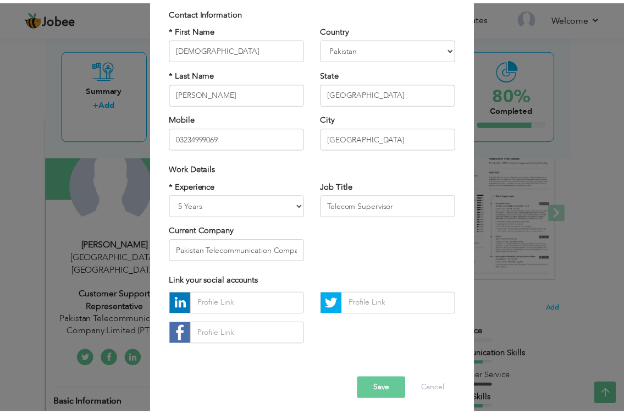
scroll to position [88, 0]
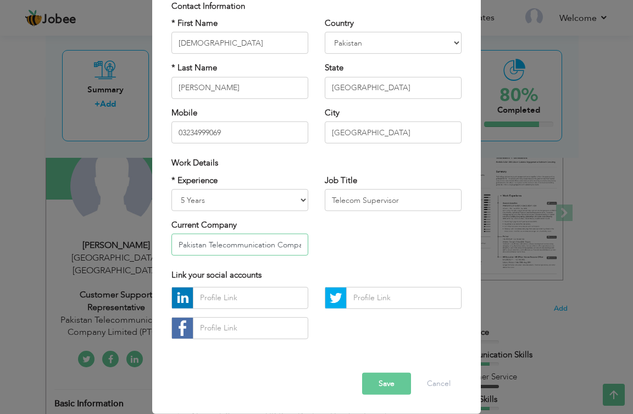
click at [249, 249] on input "Pakistan Telecommunication Company Limited (PTCL)" at bounding box center [239, 245] width 137 height 22
type input "Defence Housing Authority Lahore"
click at [292, 199] on select "Entry Level Less than 1 Year 1 Year 2 Years 3 Years 4 Years 5 Years 6 Years 7 Y…" at bounding box center [239, 200] width 137 height 22
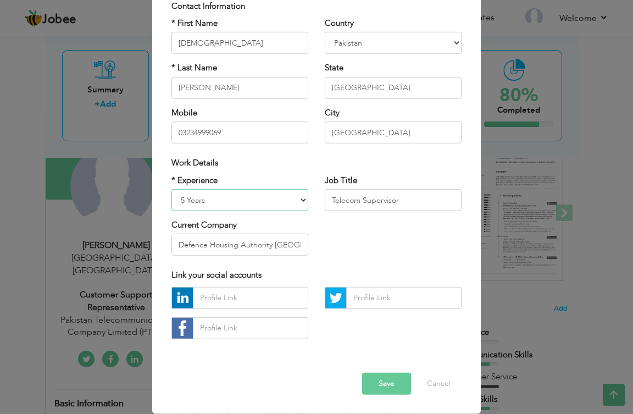
select select "number:14"
click at [171, 189] on select "Entry Level Less than 1 Year 1 Year 2 Years 3 Years 4 Years 5 Years 6 Years 7 Y…" at bounding box center [239, 200] width 137 height 22
click at [382, 382] on button "Save" at bounding box center [386, 384] width 49 height 22
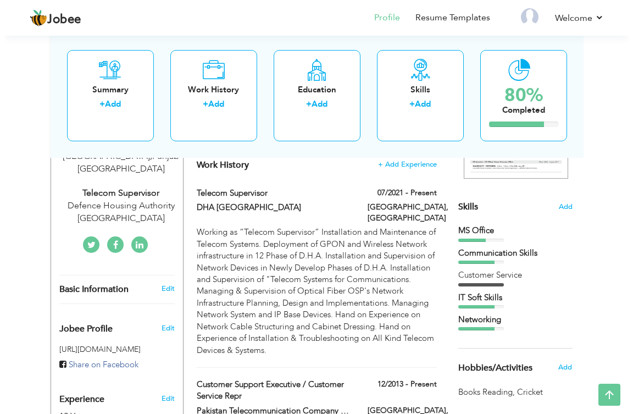
scroll to position [275, 0]
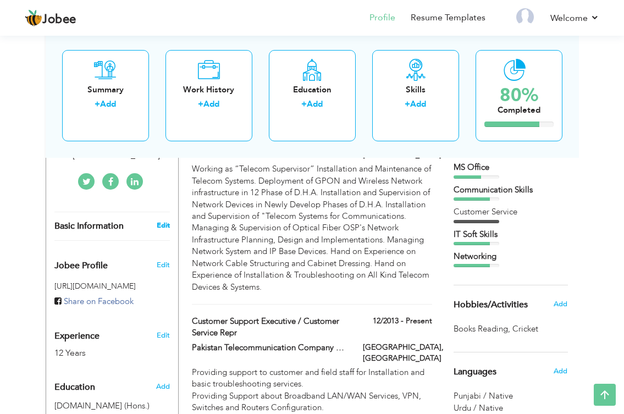
click at [163, 220] on link "Edit" at bounding box center [163, 225] width 13 height 10
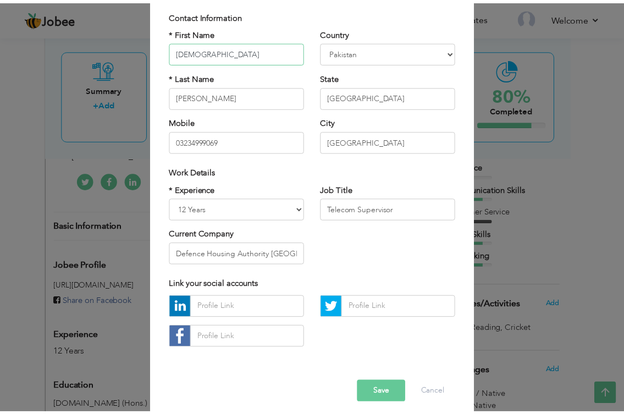
scroll to position [88, 0]
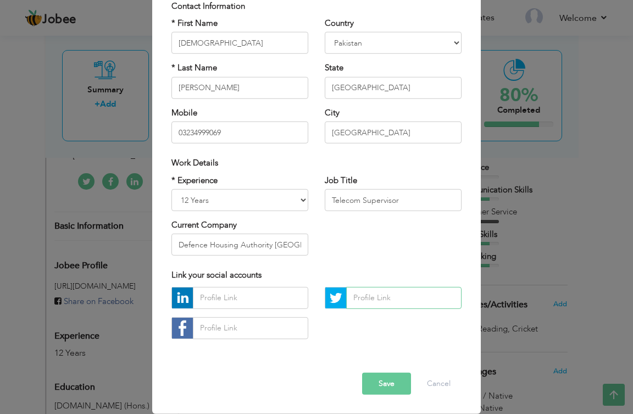
click at [385, 296] on input "text" at bounding box center [403, 298] width 115 height 22
click at [241, 296] on input "text" at bounding box center [250, 298] width 115 height 22
click at [386, 391] on button "Save" at bounding box center [386, 384] width 49 height 22
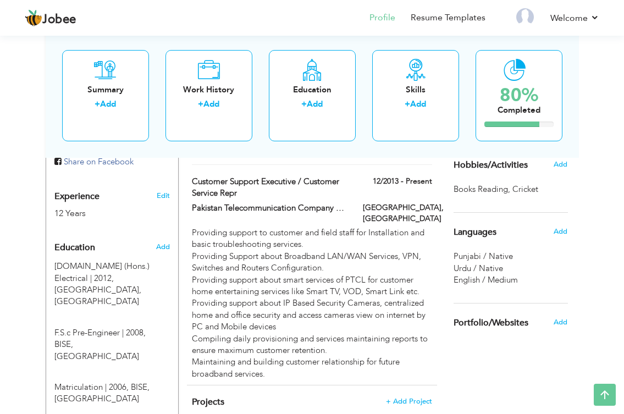
scroll to position [415, 0]
click at [558, 164] on span "Add" at bounding box center [560, 164] width 14 height 10
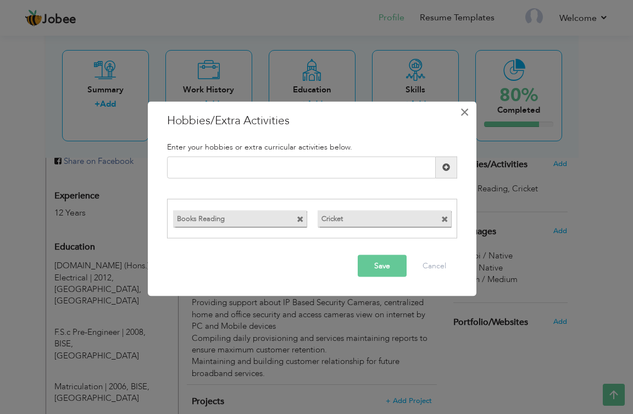
click at [460, 118] on span "×" at bounding box center [464, 112] width 9 height 20
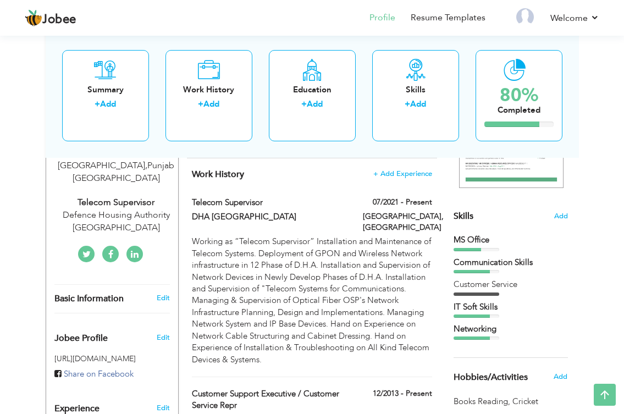
scroll to position [0, 0]
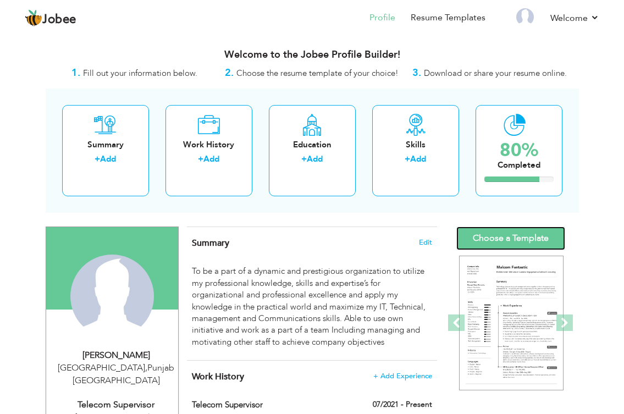
click at [510, 238] on link "Choose a Template" at bounding box center [510, 238] width 109 height 24
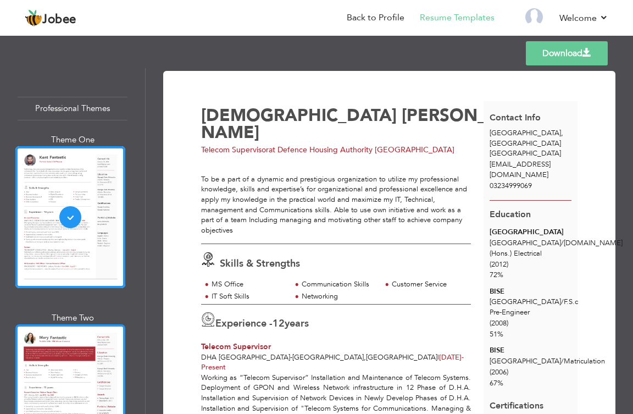
click at [48, 364] on div at bounding box center [70, 395] width 110 height 142
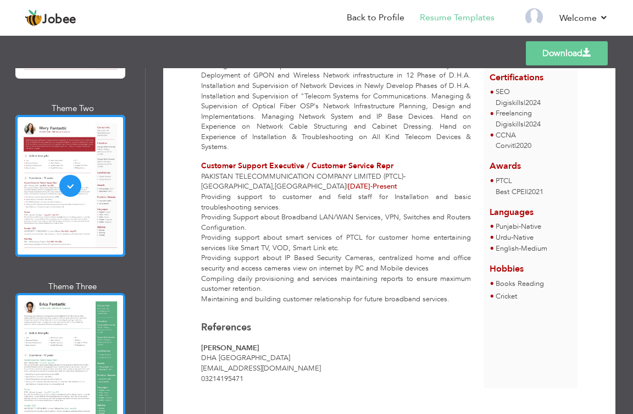
scroll to position [220, 0]
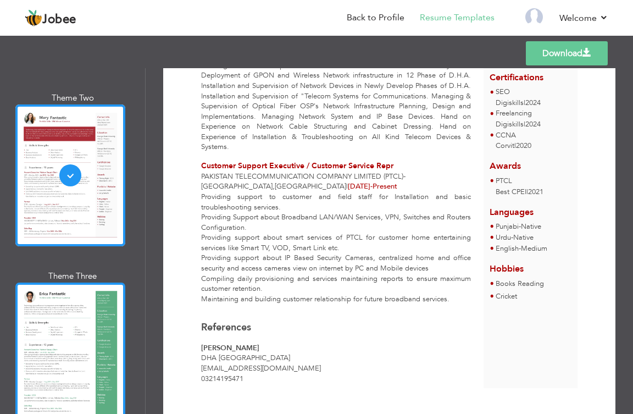
click at [76, 330] on div at bounding box center [70, 353] width 110 height 142
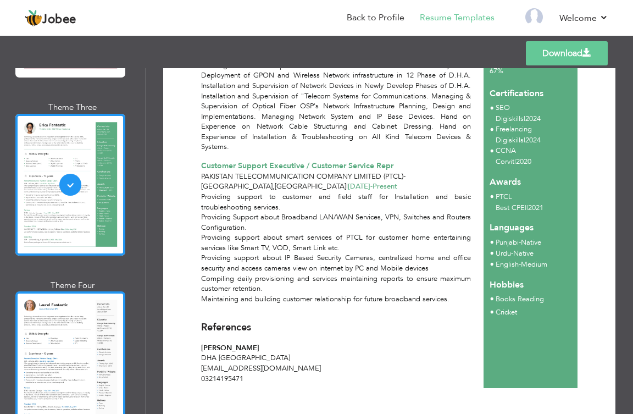
scroll to position [440, 0]
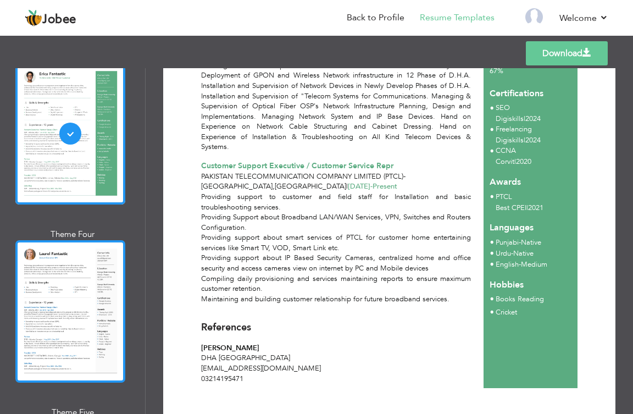
click at [68, 299] on div at bounding box center [70, 311] width 110 height 142
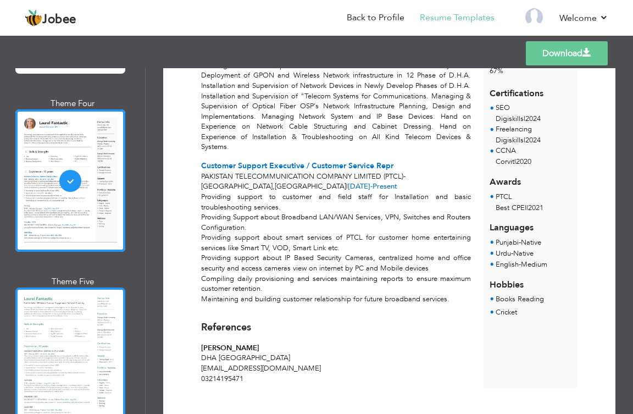
scroll to position [659, 0]
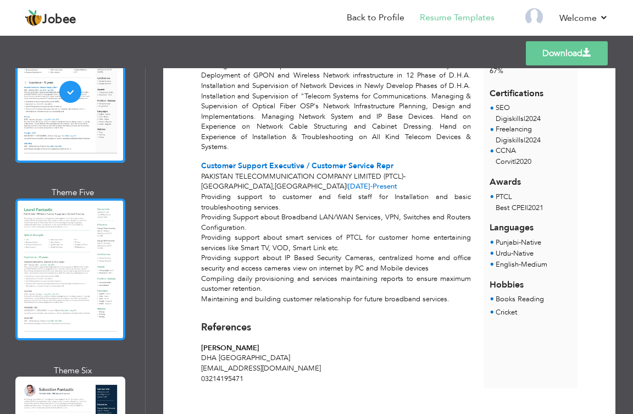
click at [87, 260] on div at bounding box center [70, 269] width 110 height 142
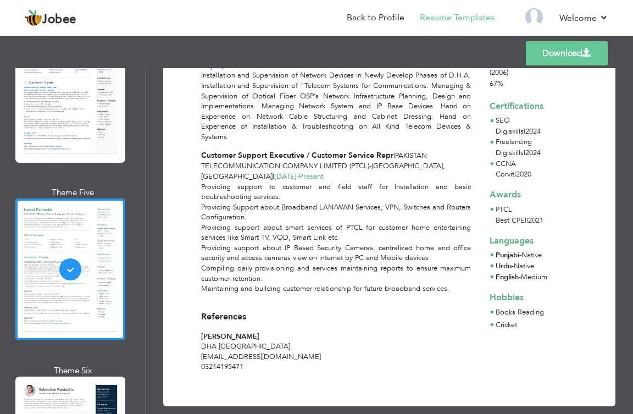
scroll to position [288, 0]
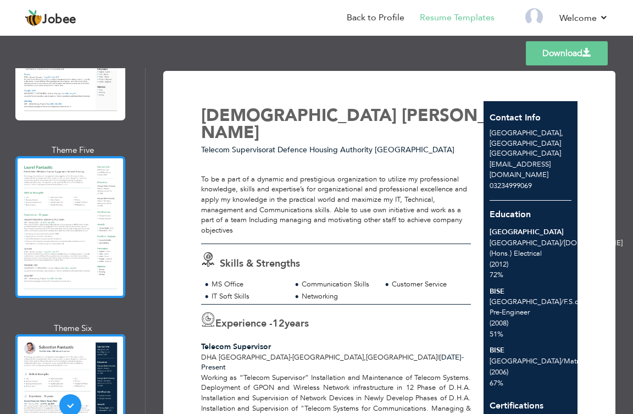
scroll to position [934, 0]
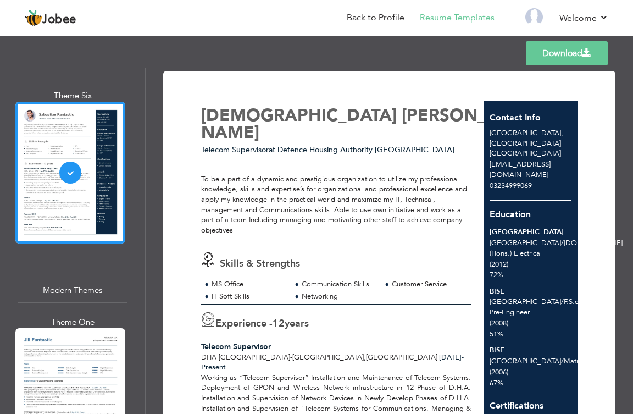
drag, startPoint x: 51, startPoint y: 336, endPoint x: 82, endPoint y: 329, distance: 31.6
click at [51, 336] on div at bounding box center [70, 399] width 110 height 142
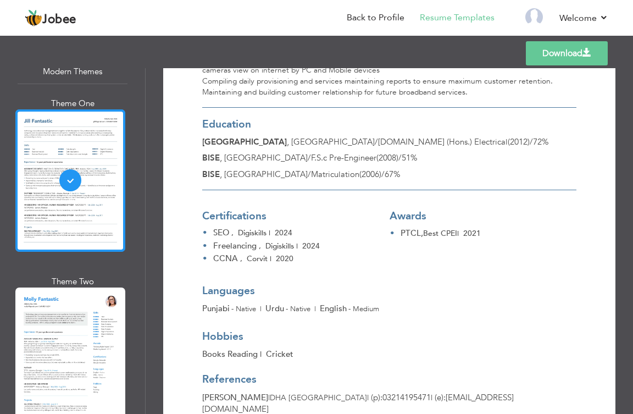
scroll to position [1154, 0]
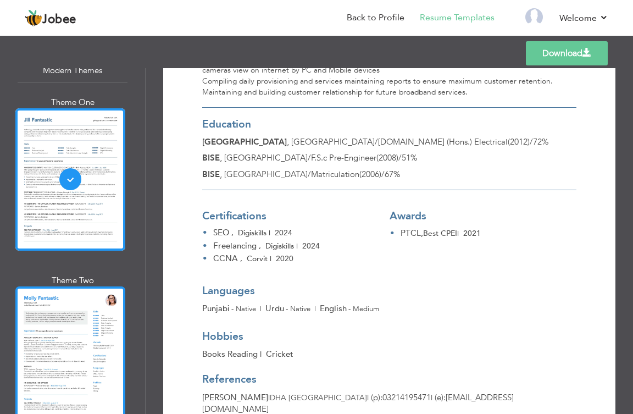
click at [68, 316] on div at bounding box center [70, 357] width 110 height 142
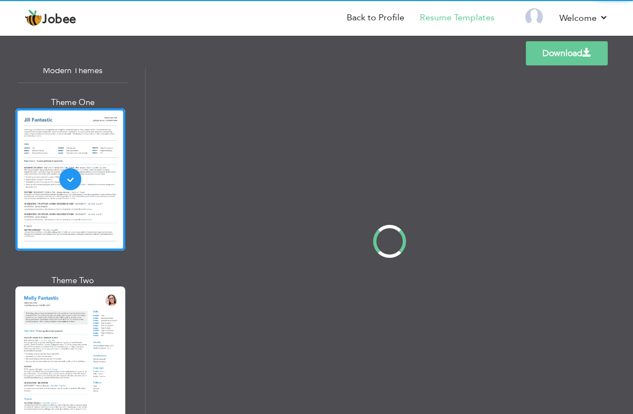
scroll to position [0, 0]
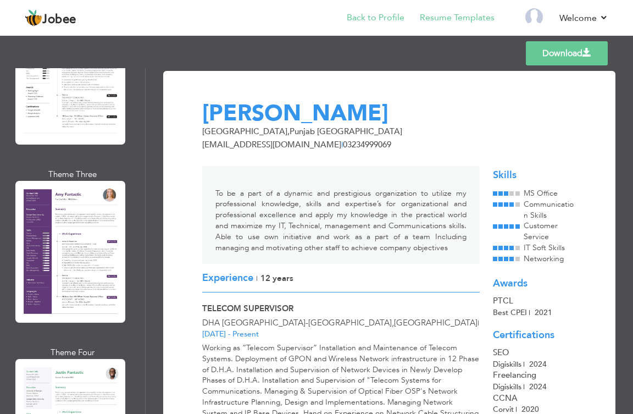
click at [355, 24] on li "Back to Profile" at bounding box center [367, 19] width 73 height 30
click at [359, 19] on link "Back to Profile" at bounding box center [376, 18] width 58 height 13
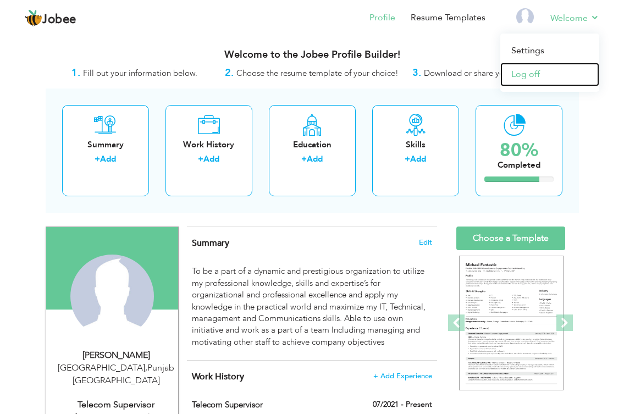
click at [523, 74] on link "Log off" at bounding box center [549, 75] width 99 height 24
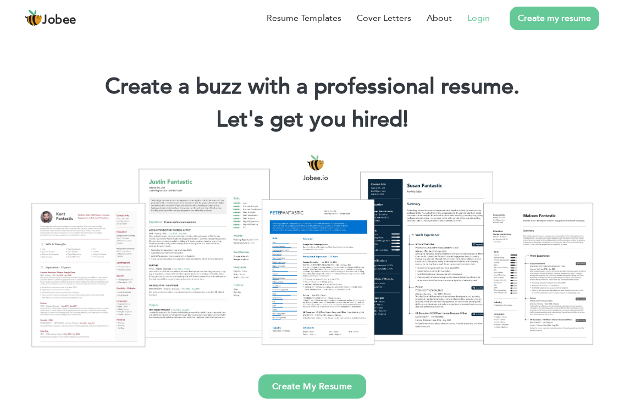
click at [474, 20] on link "Login" at bounding box center [478, 18] width 23 height 13
